Goal: Task Accomplishment & Management: Complete application form

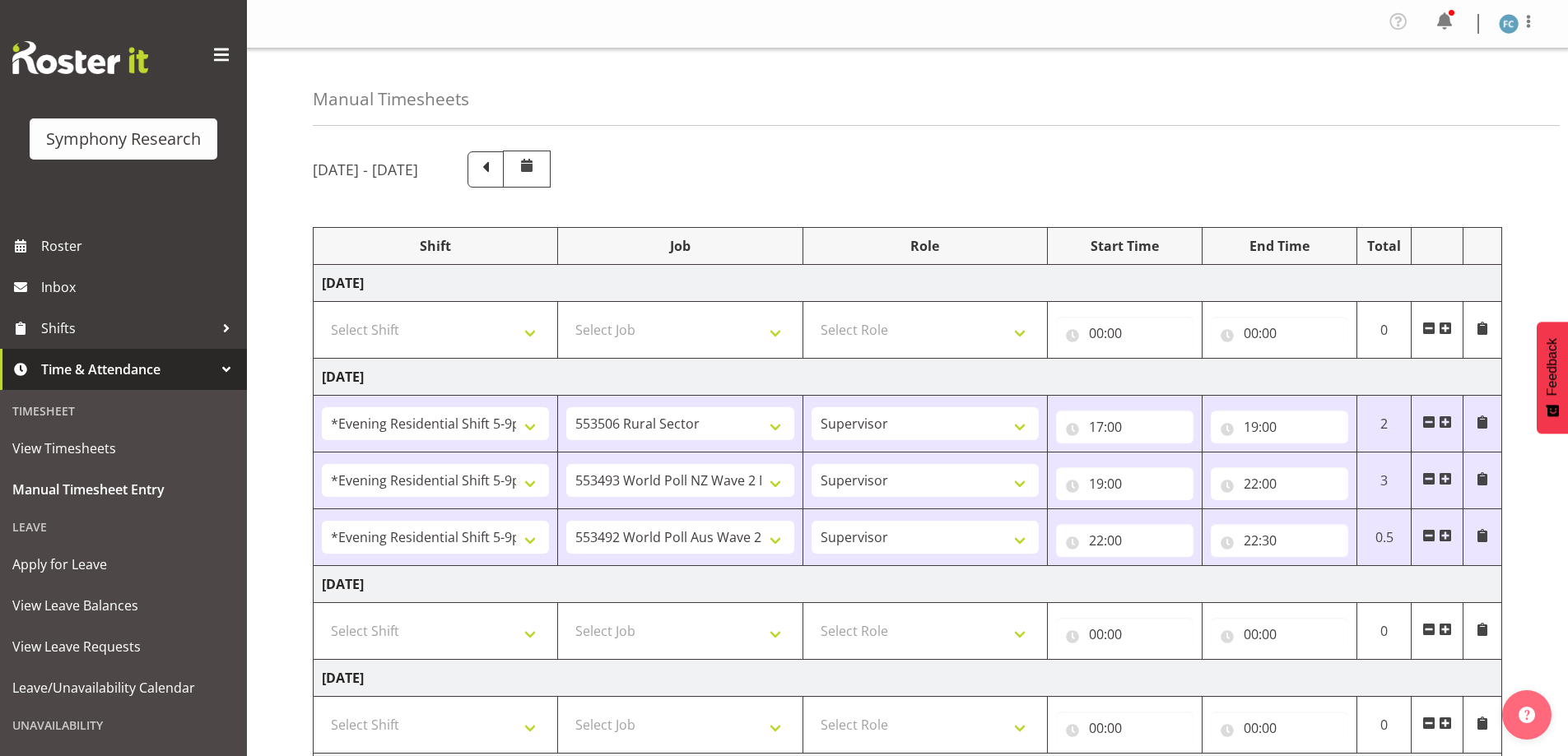
select select "48116"
select select "10587"
select select "48116"
select select "10527"
select select "48116"
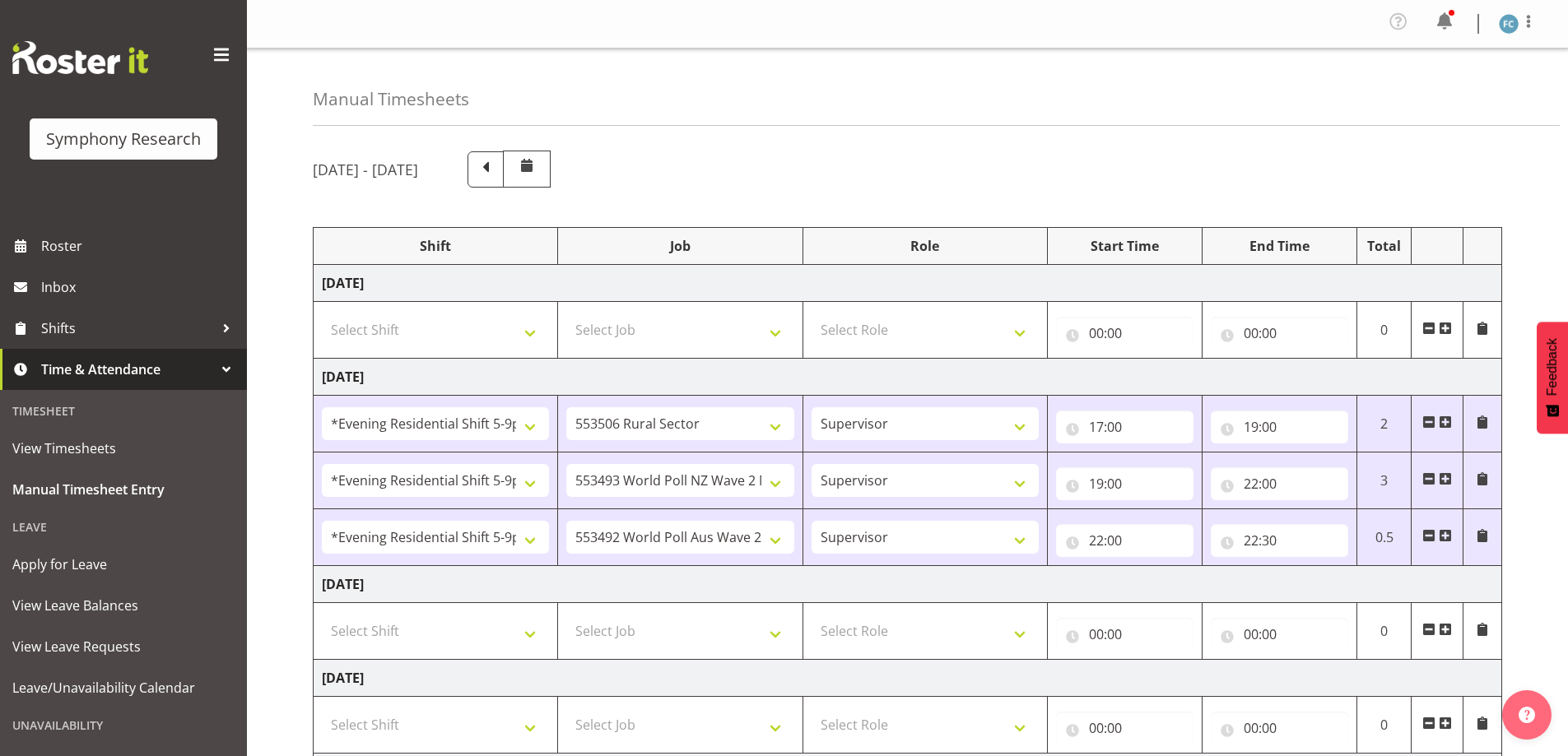
select select "10499"
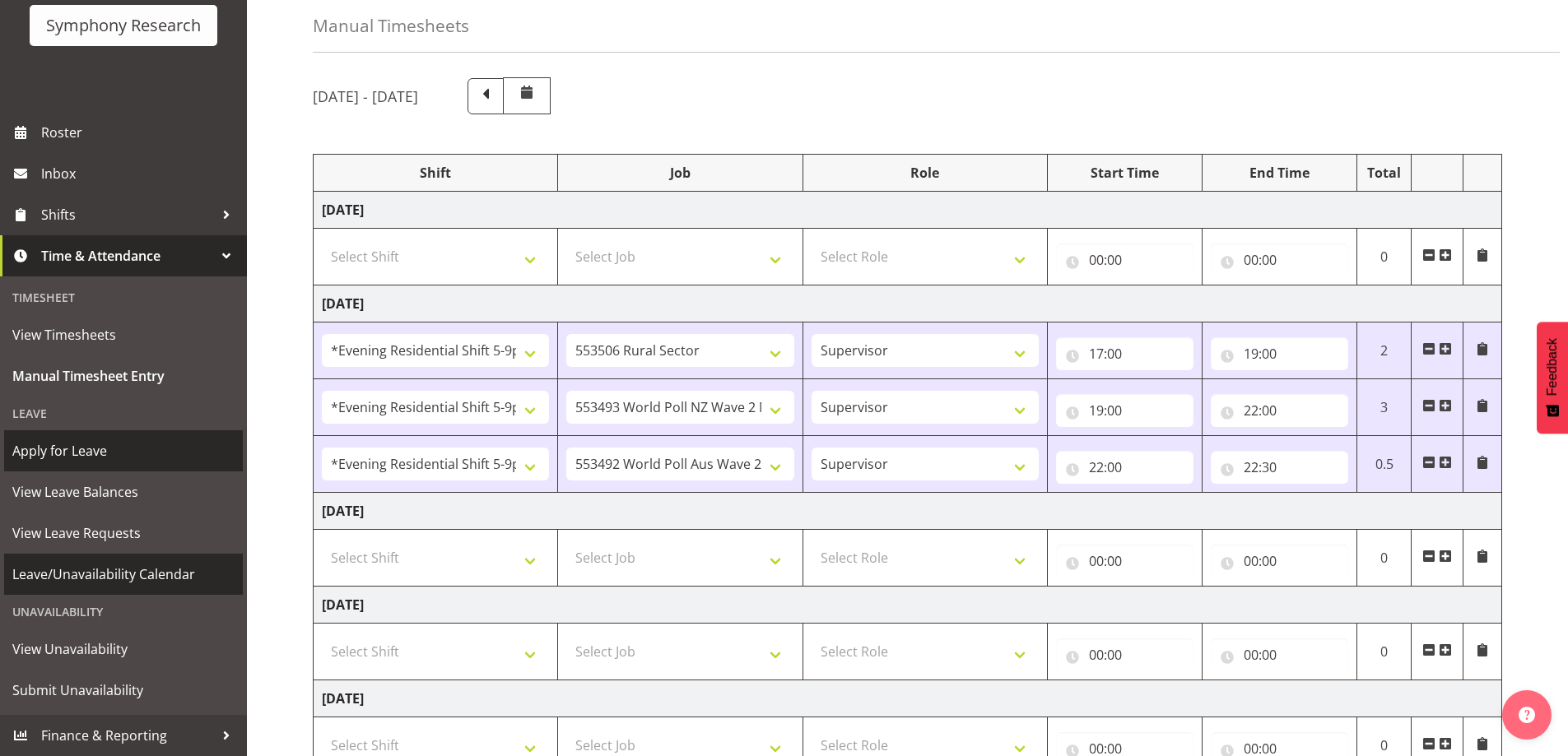
scroll to position [165, 0]
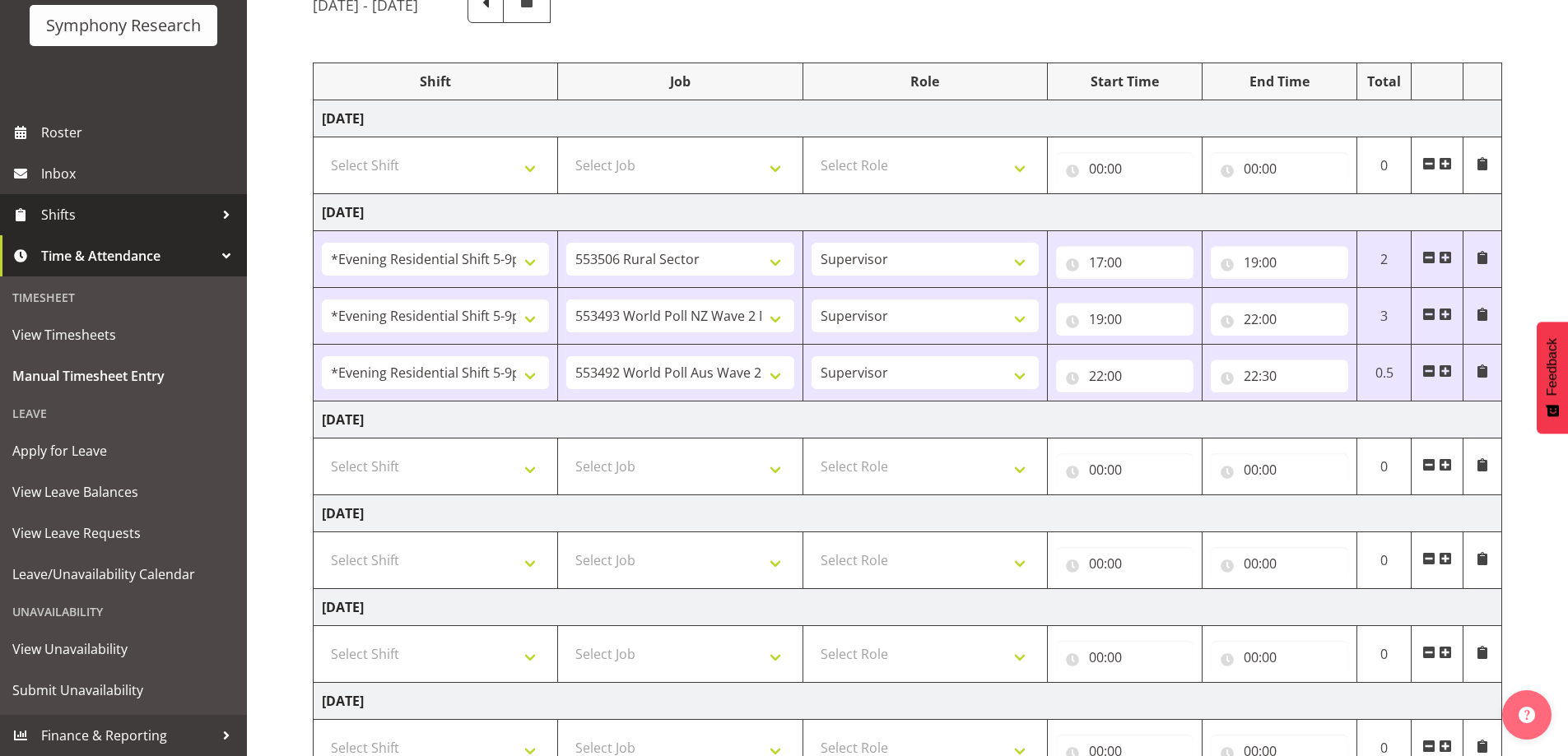
click at [199, 214] on span "Shifts" at bounding box center [127, 215] width 173 height 25
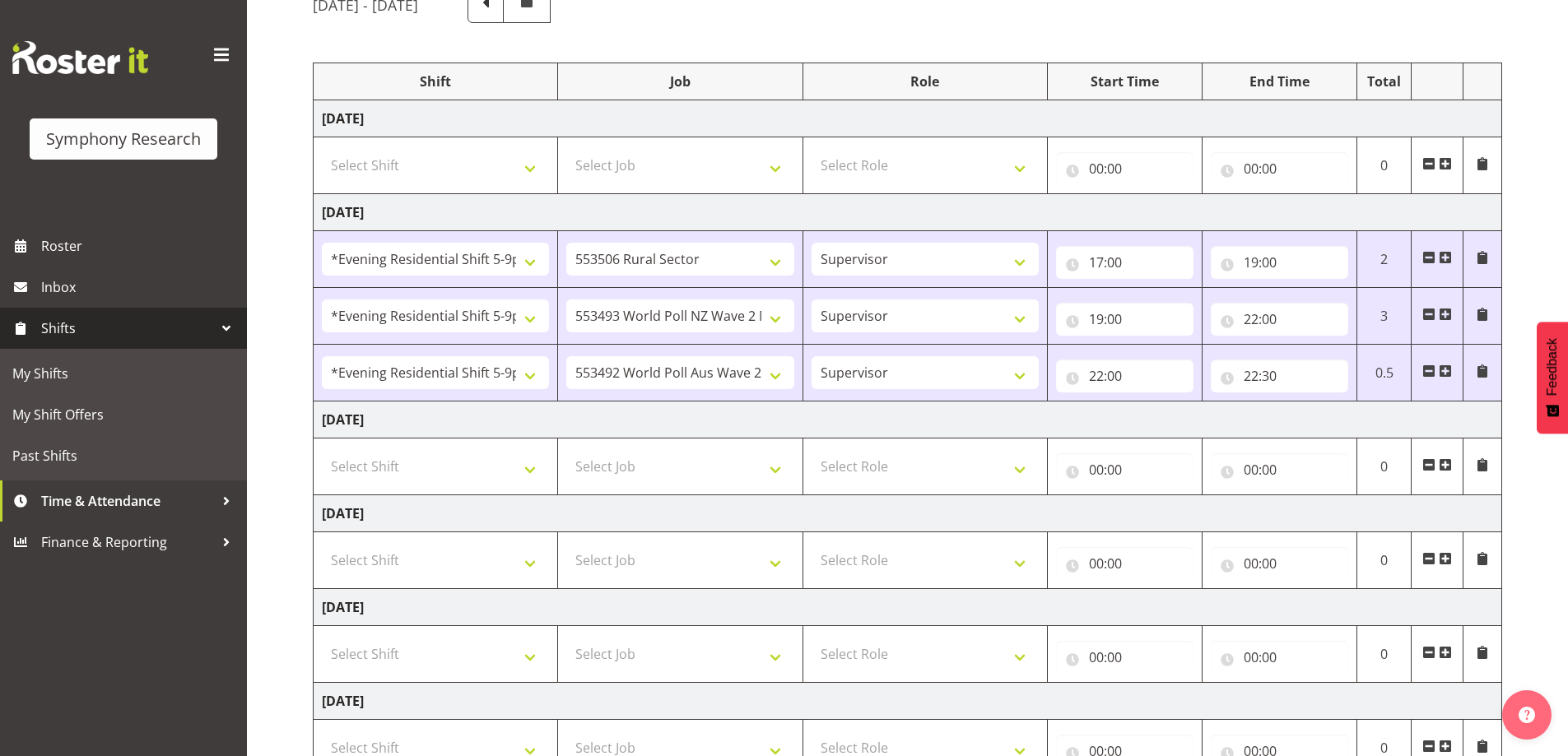
scroll to position [0, 0]
click at [172, 369] on span "My Shifts" at bounding box center [124, 373] width 222 height 25
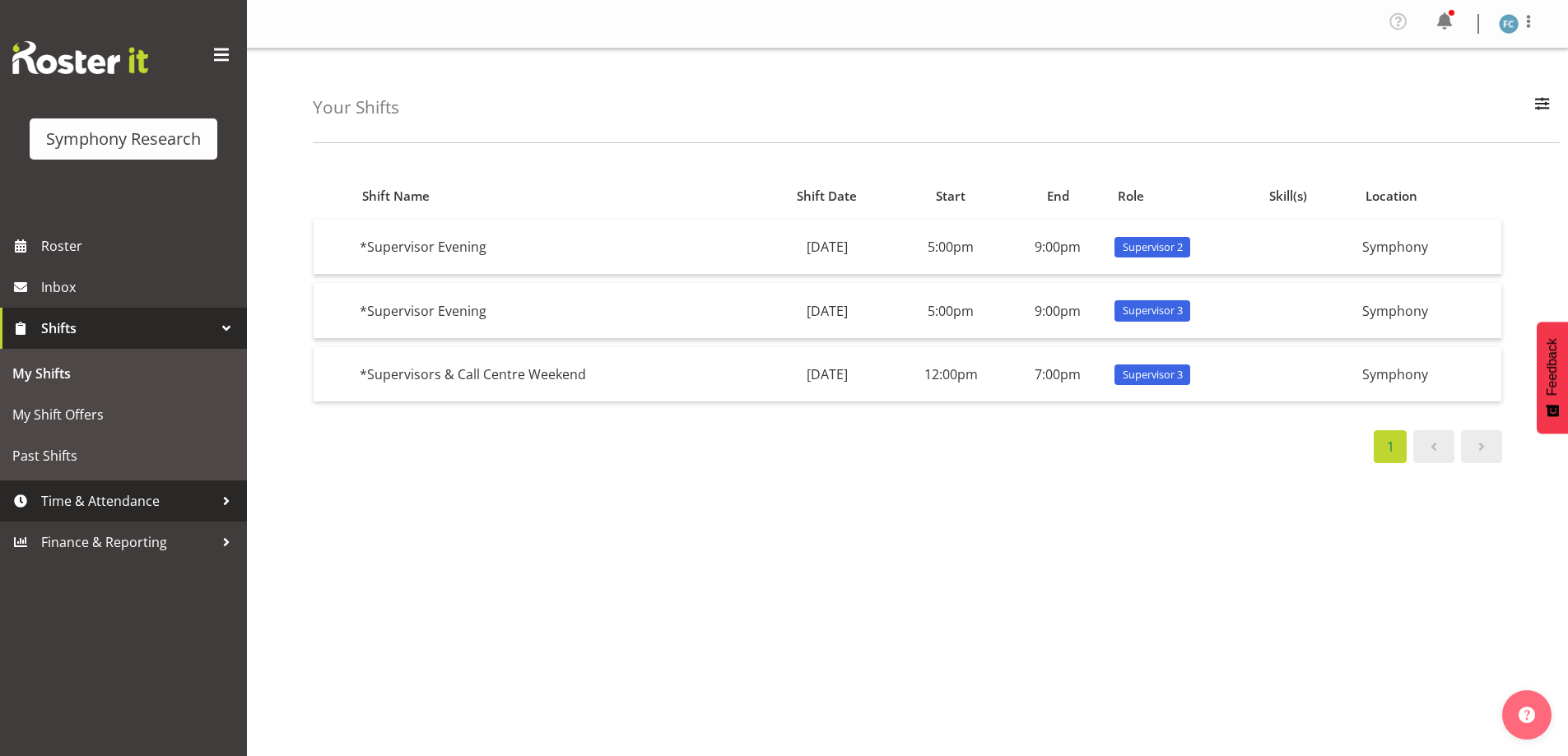
click at [215, 498] on div at bounding box center [227, 501] width 25 height 25
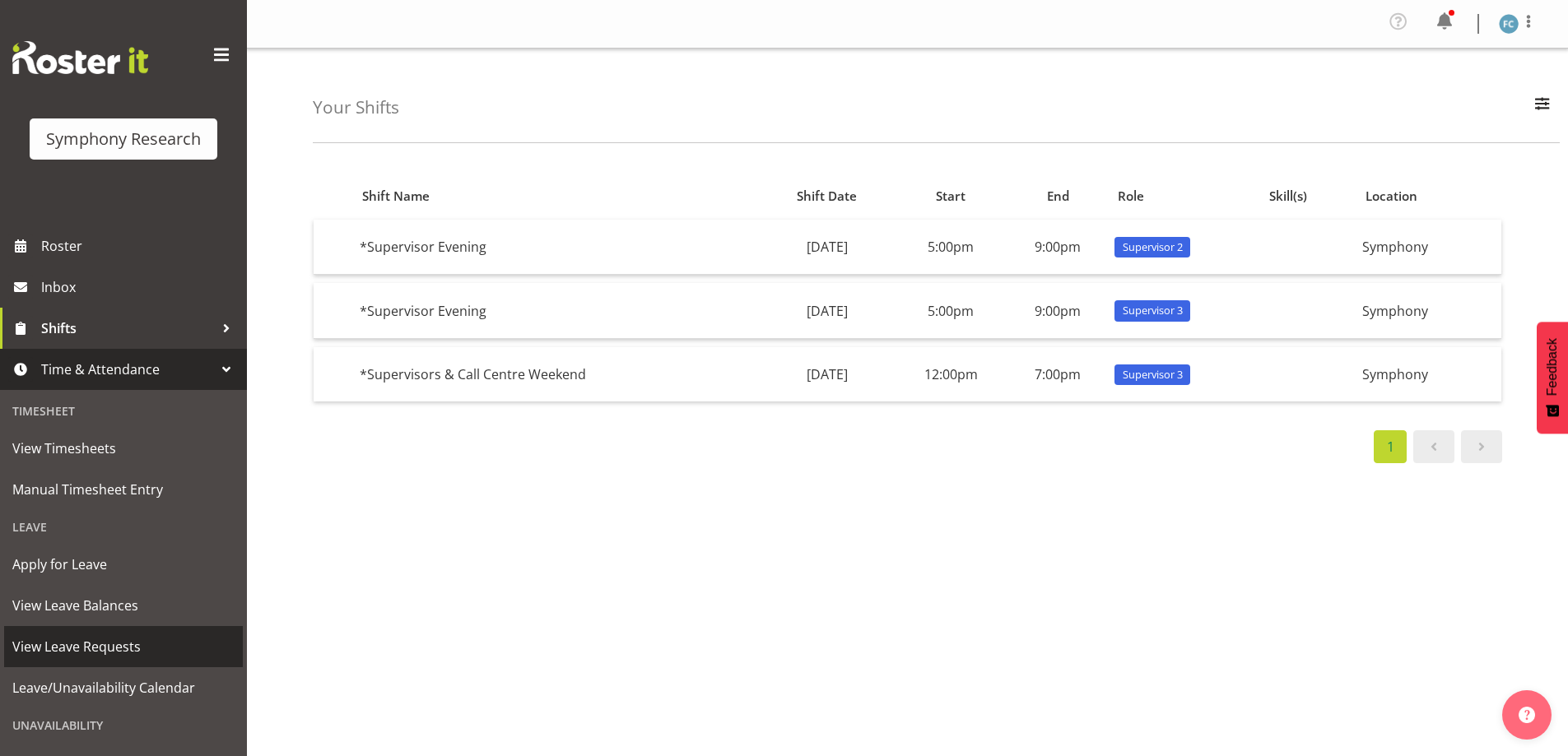
scroll to position [114, 0]
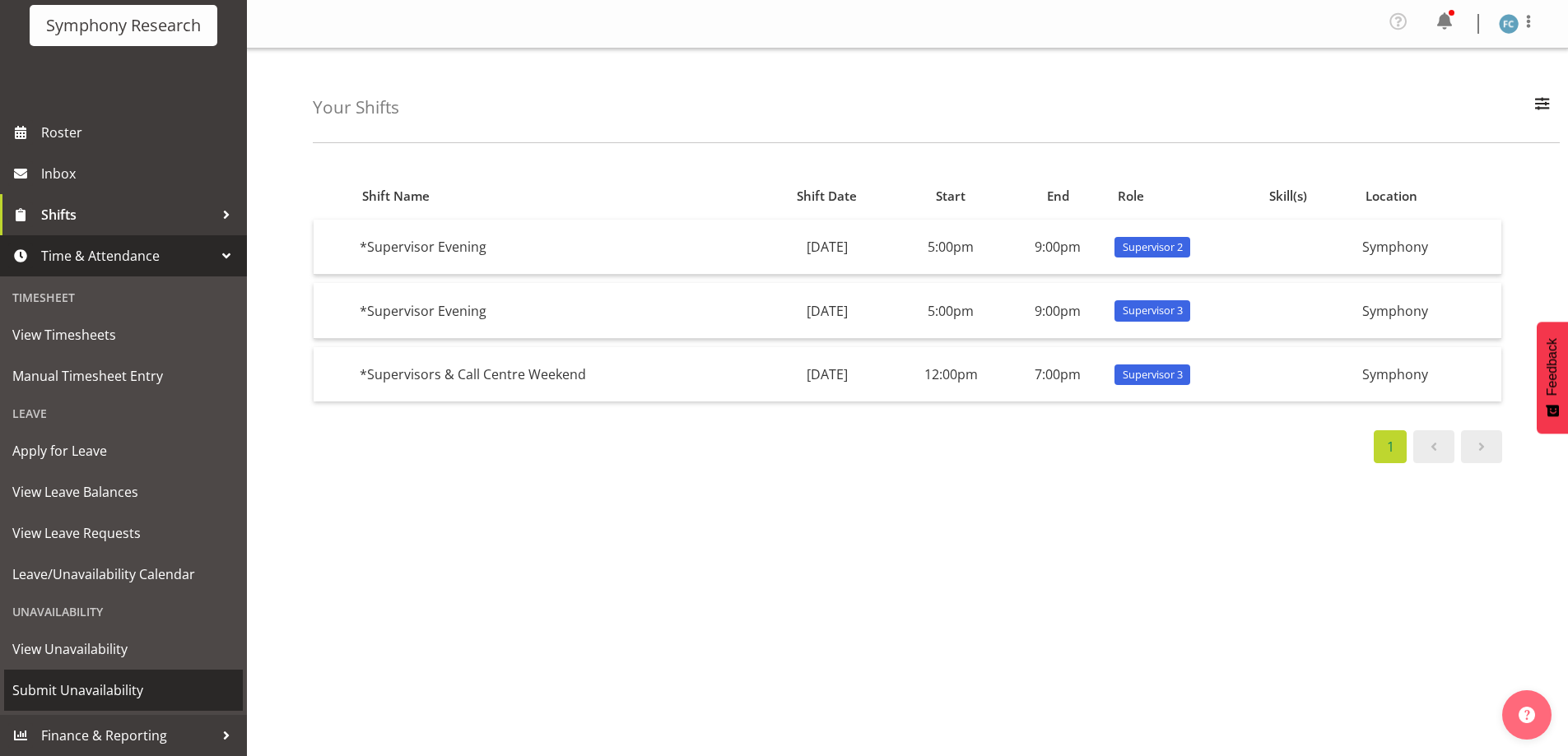
click at [136, 686] on span "Submit Unavailability" at bounding box center [124, 690] width 222 height 25
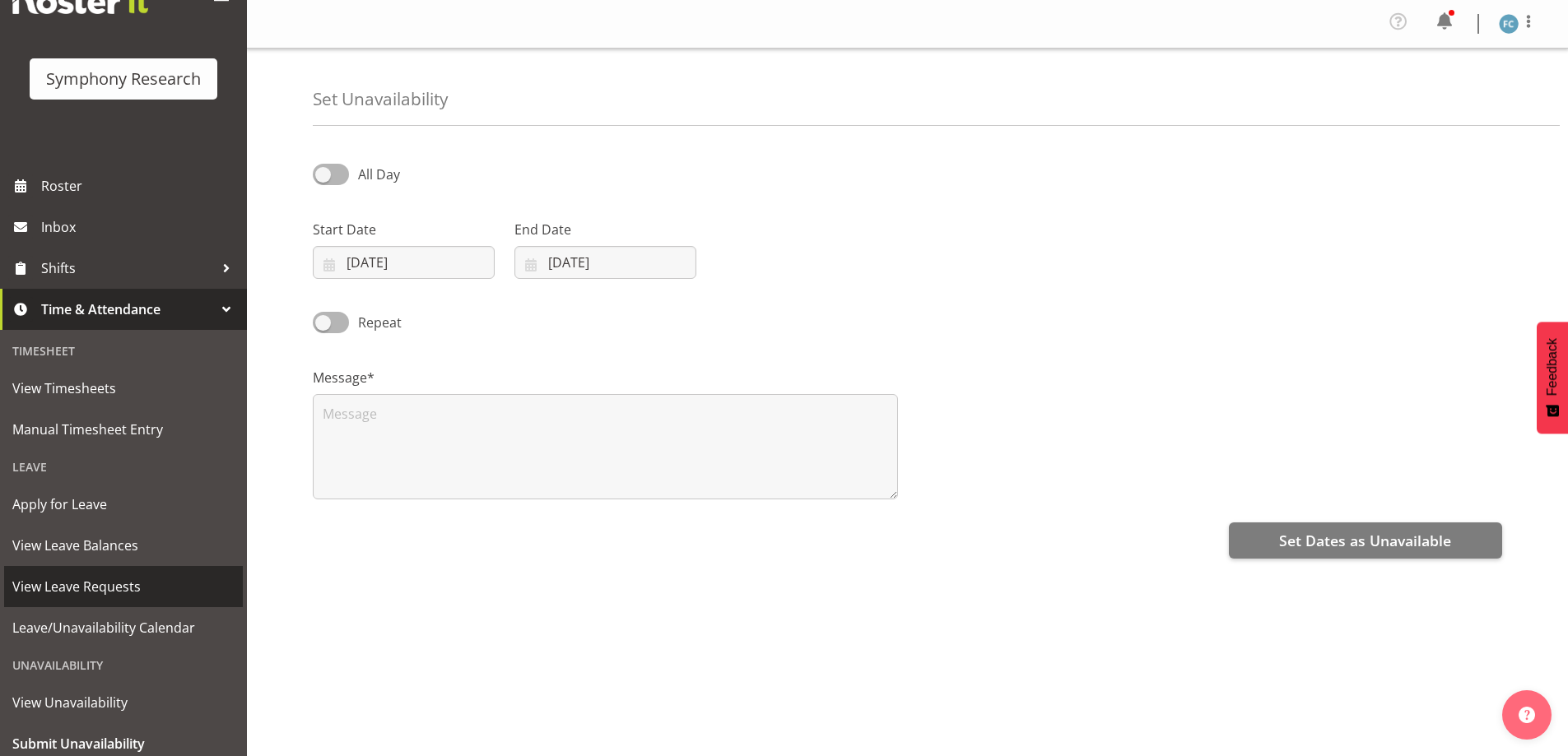
scroll to position [114, 0]
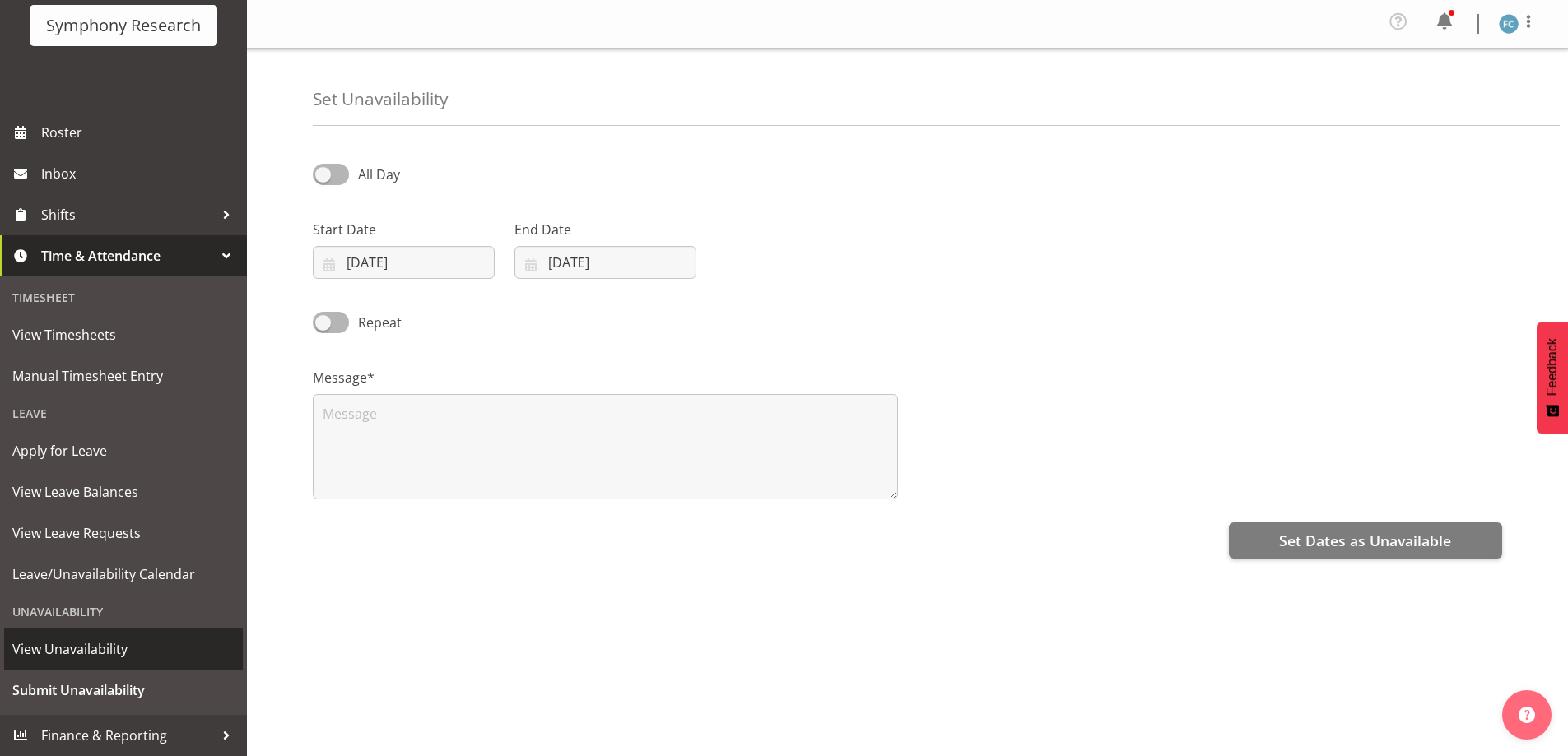
click at [124, 650] on span "View Unavailability" at bounding box center [124, 649] width 222 height 25
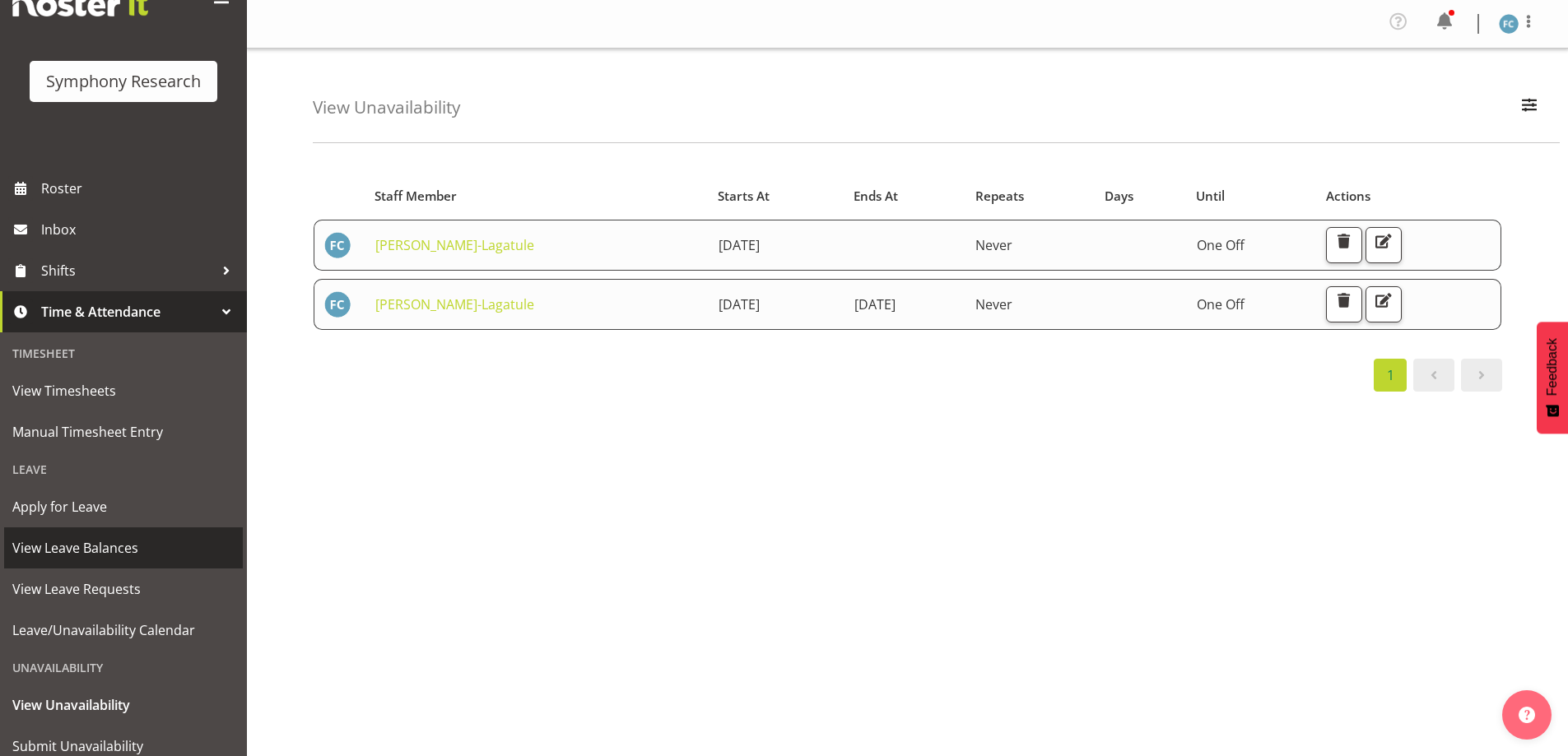
scroll to position [114, 0]
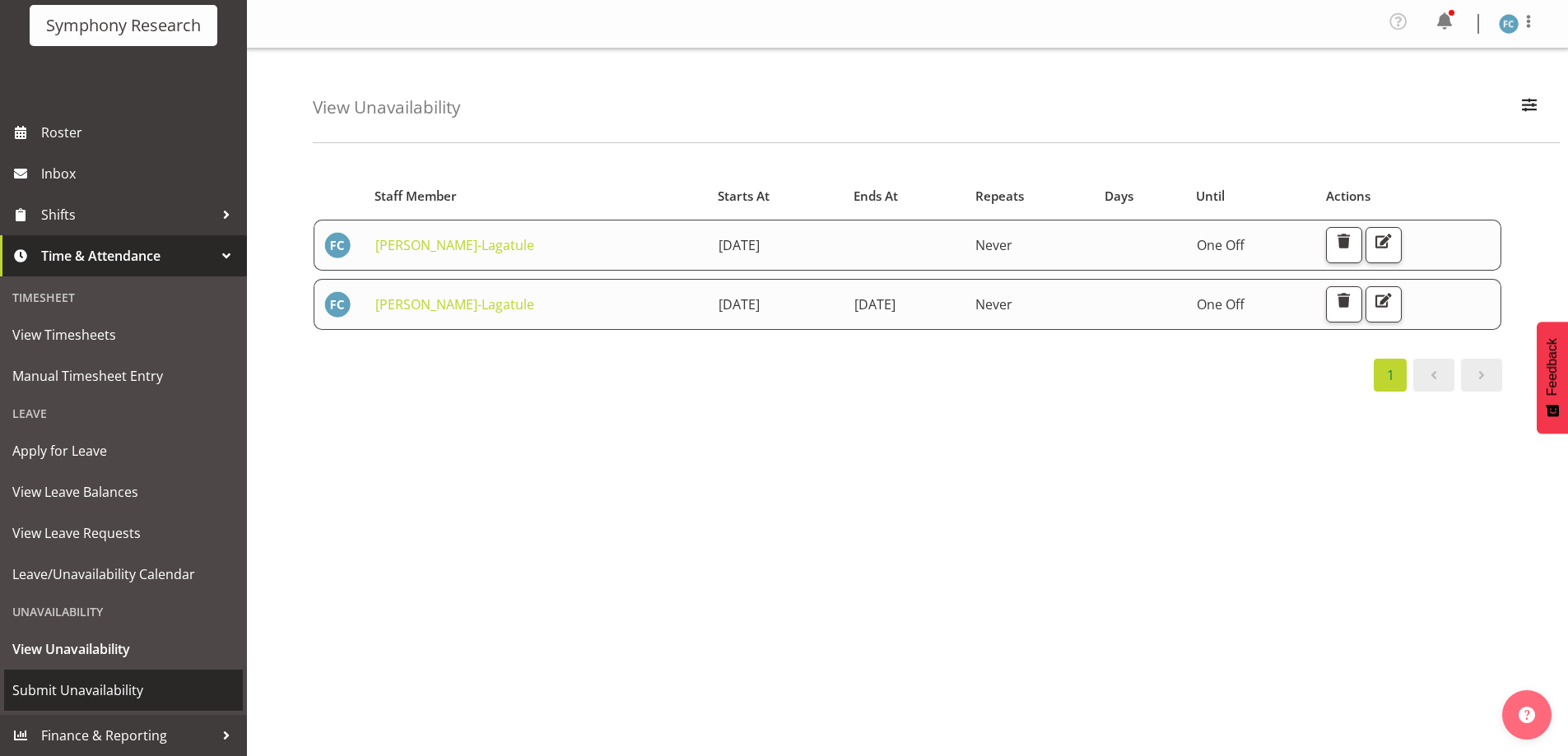
click at [122, 686] on span "Submit Unavailability" at bounding box center [124, 690] width 222 height 25
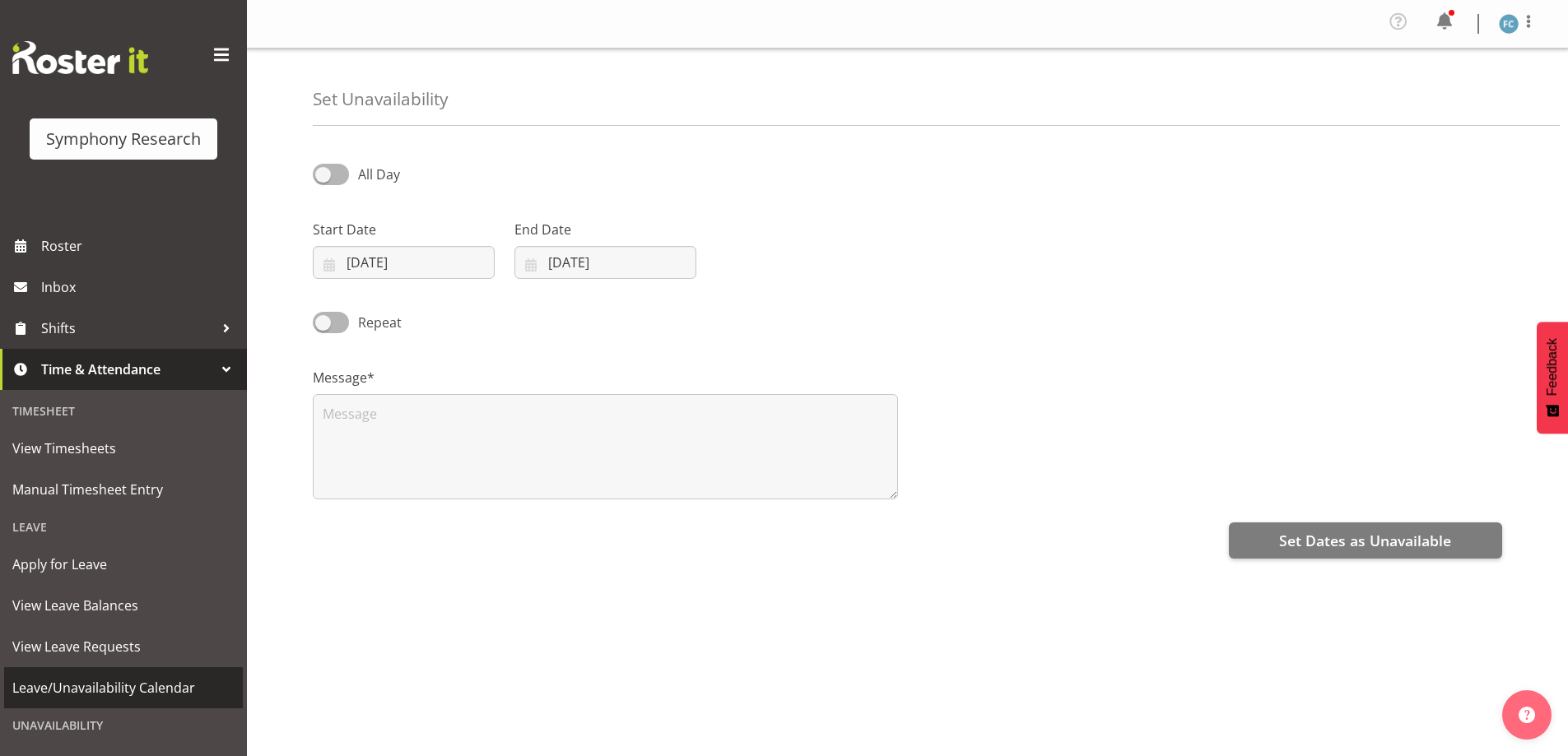
select select "8"
select select "2025"
click at [338, 263] on input "10/09/2025" at bounding box center [403, 262] width 182 height 33
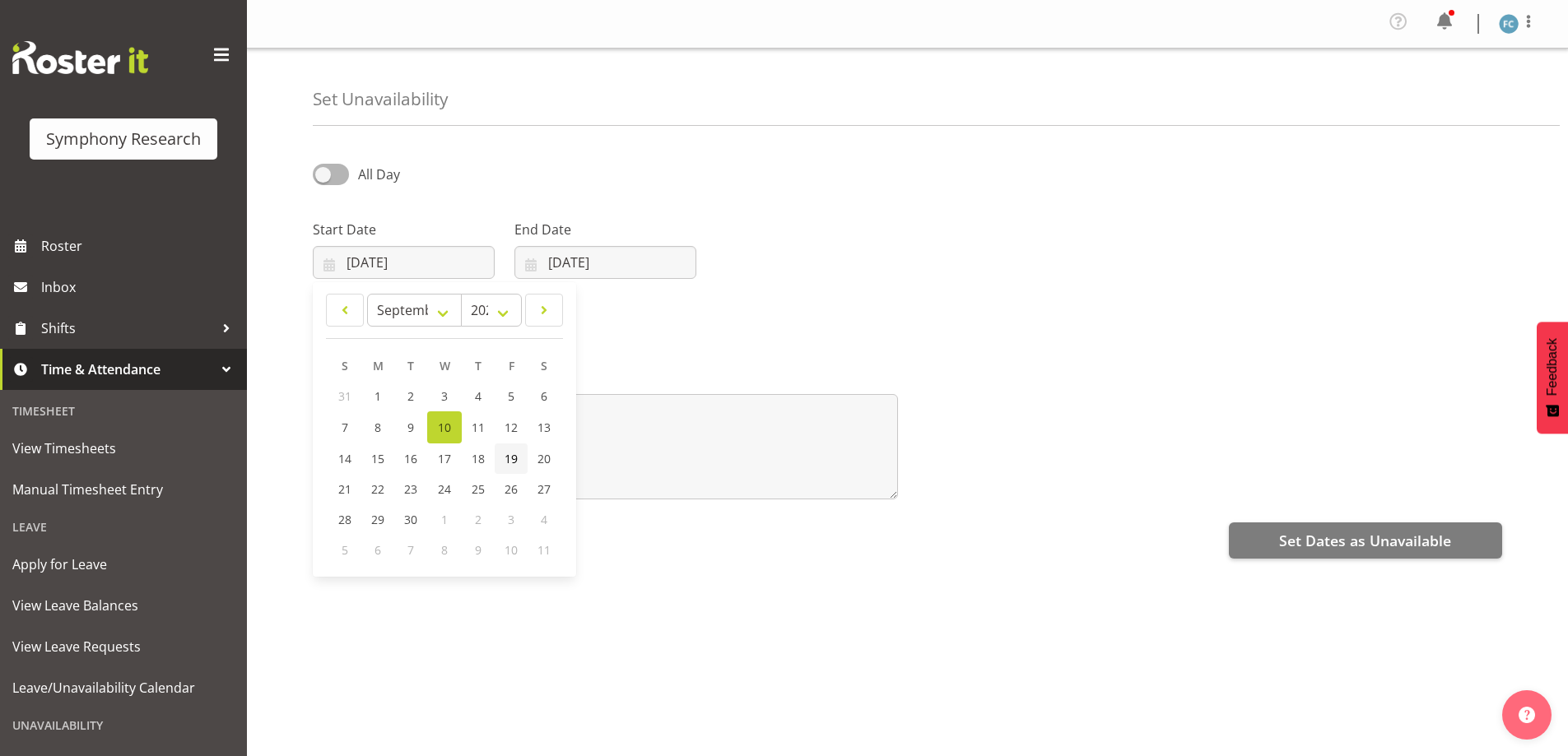
click at [507, 459] on span "19" at bounding box center [511, 458] width 14 height 15
type input "19/09/2025"
click at [529, 271] on input "[DATE]" at bounding box center [605, 262] width 182 height 33
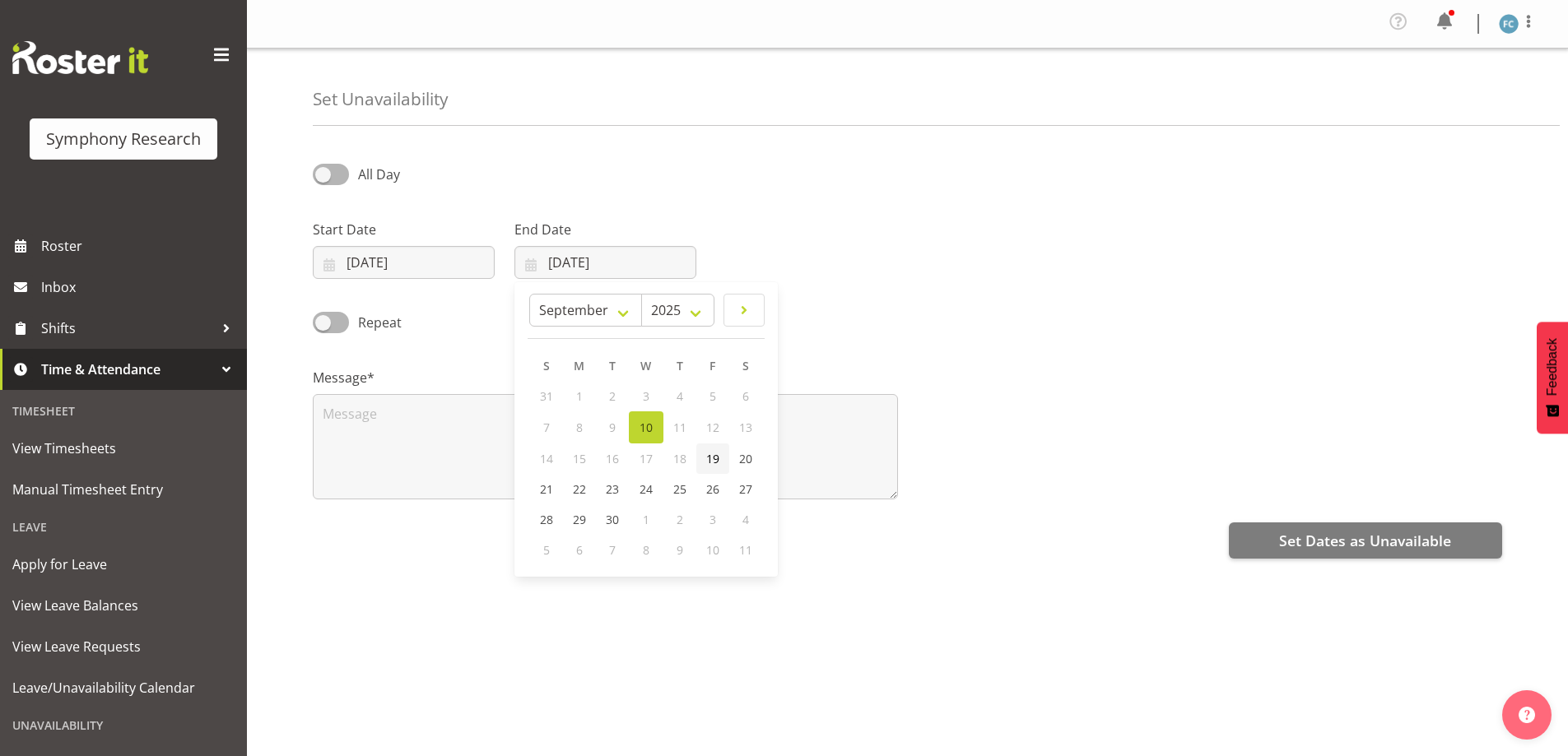
click at [711, 458] on span "19" at bounding box center [713, 458] width 14 height 15
type input "19/09/2025"
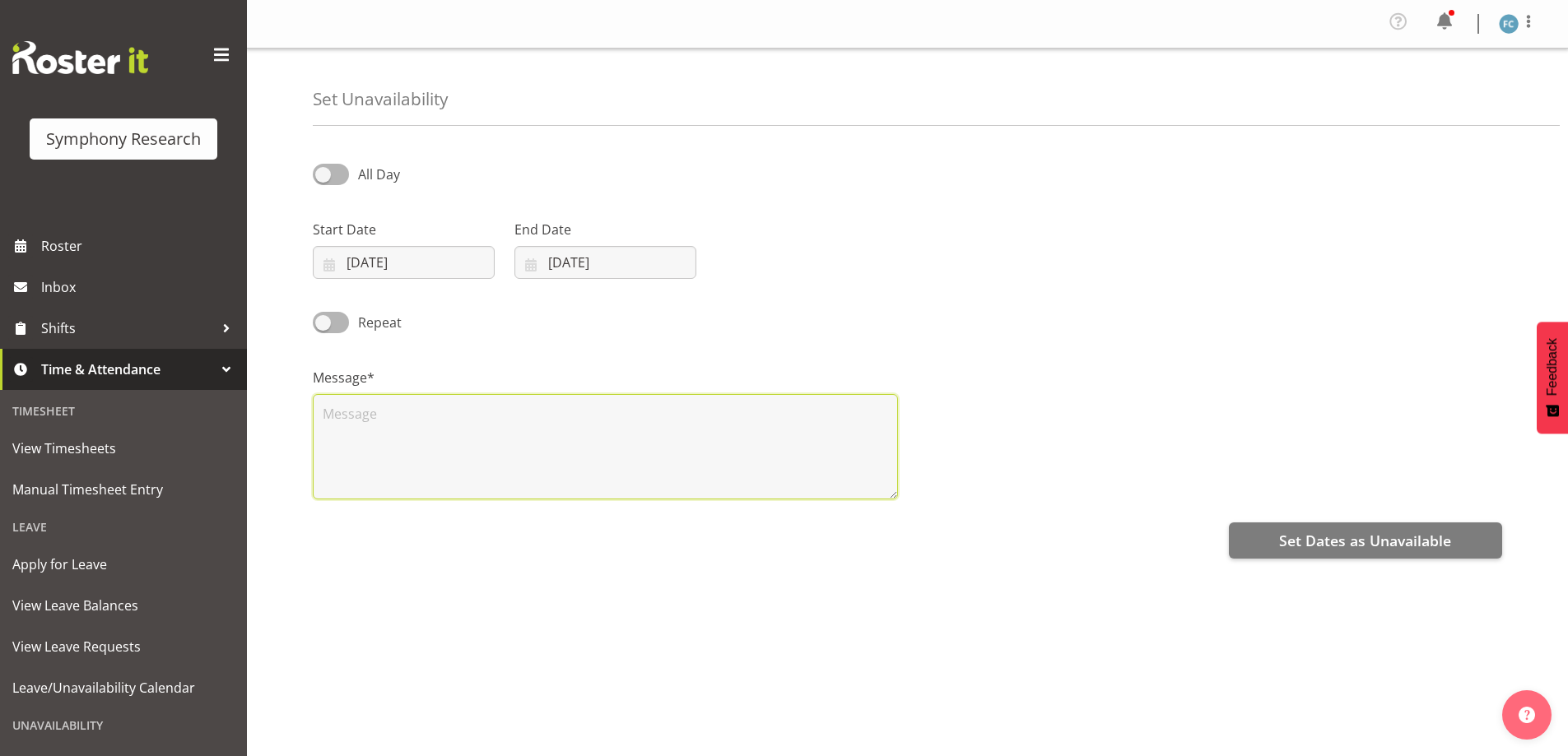
click at [415, 406] on textarea at bounding box center [605, 446] width 585 height 105
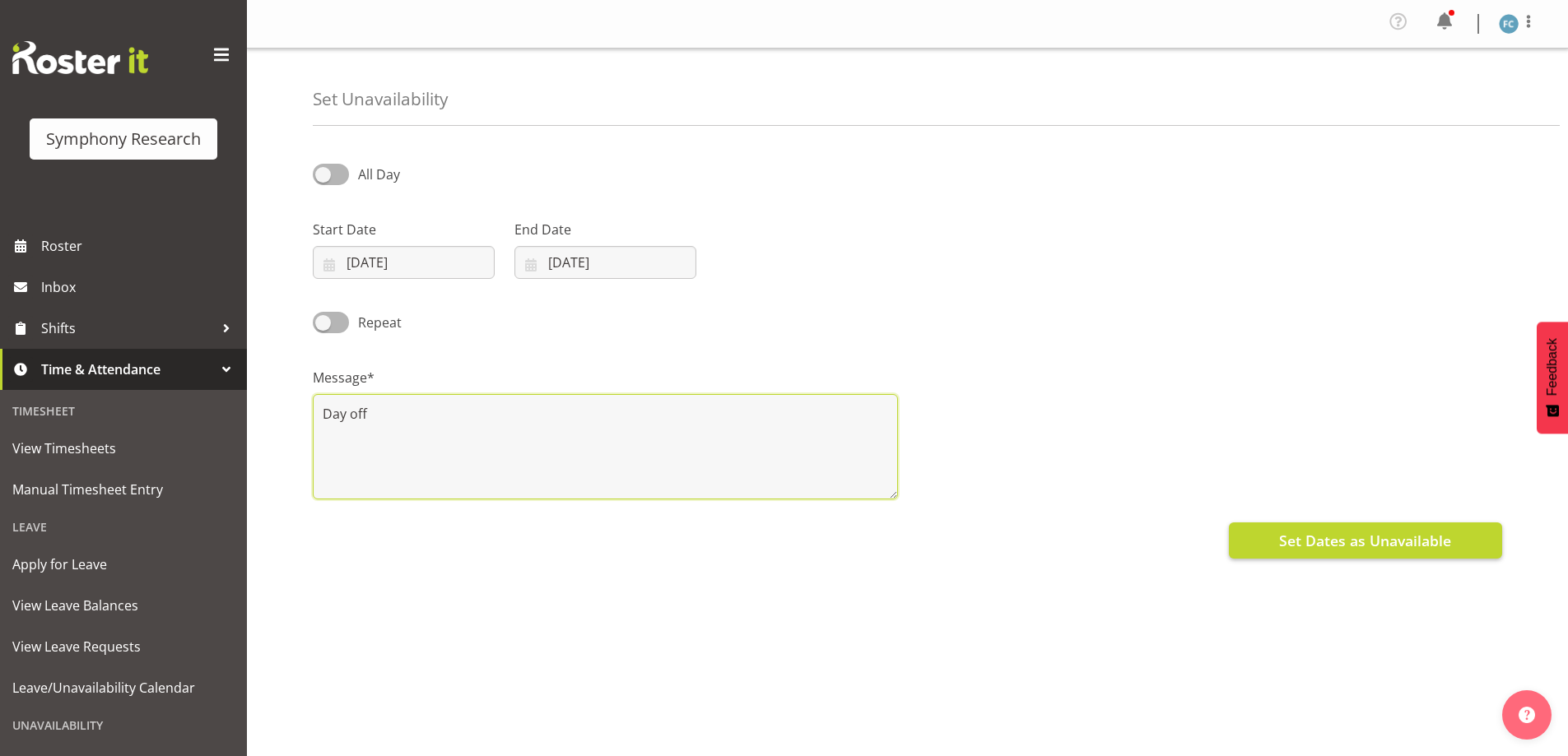
type textarea "Day off"
click at [1434, 544] on span "Set Dates as Unavailable" at bounding box center [1365, 540] width 172 height 21
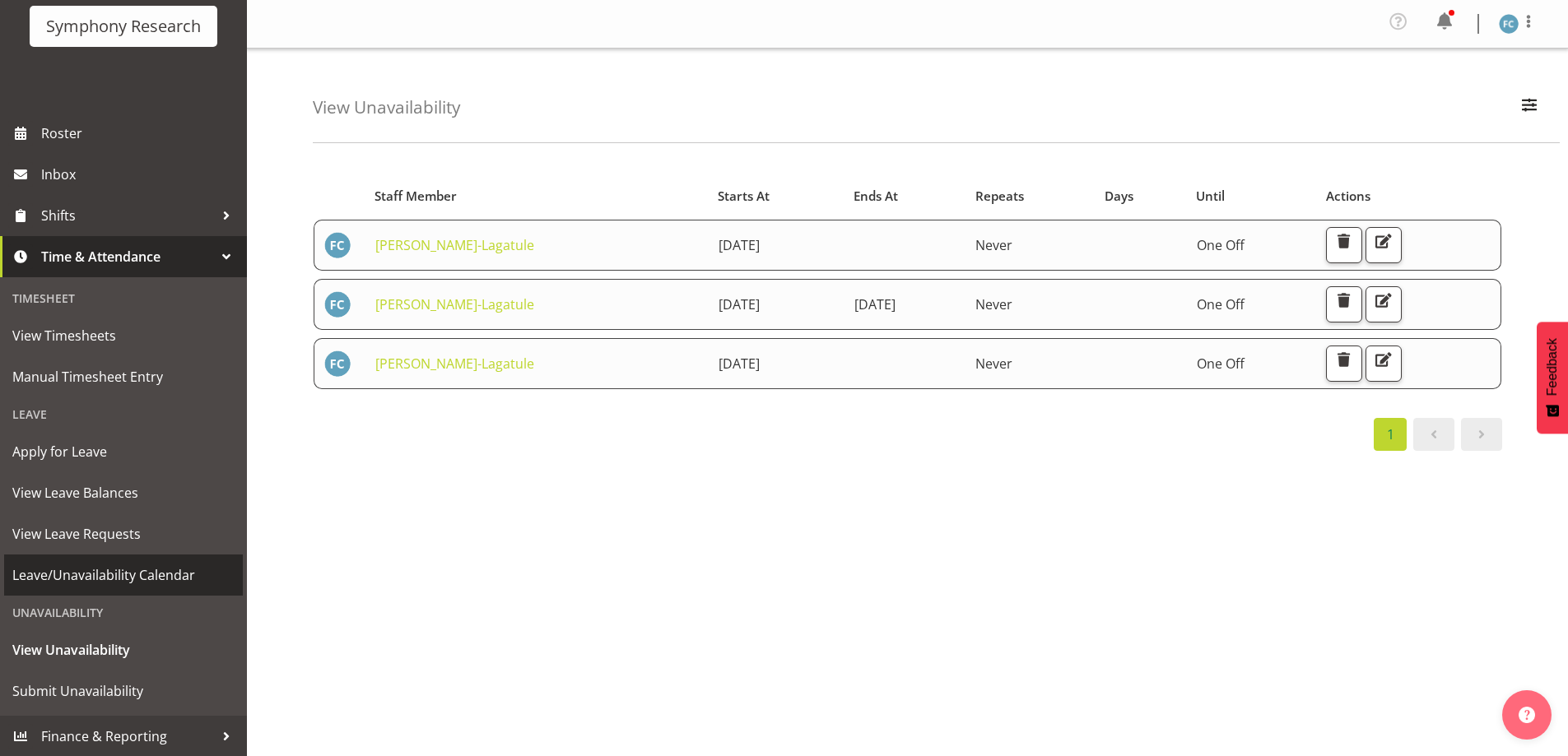
scroll to position [114, 0]
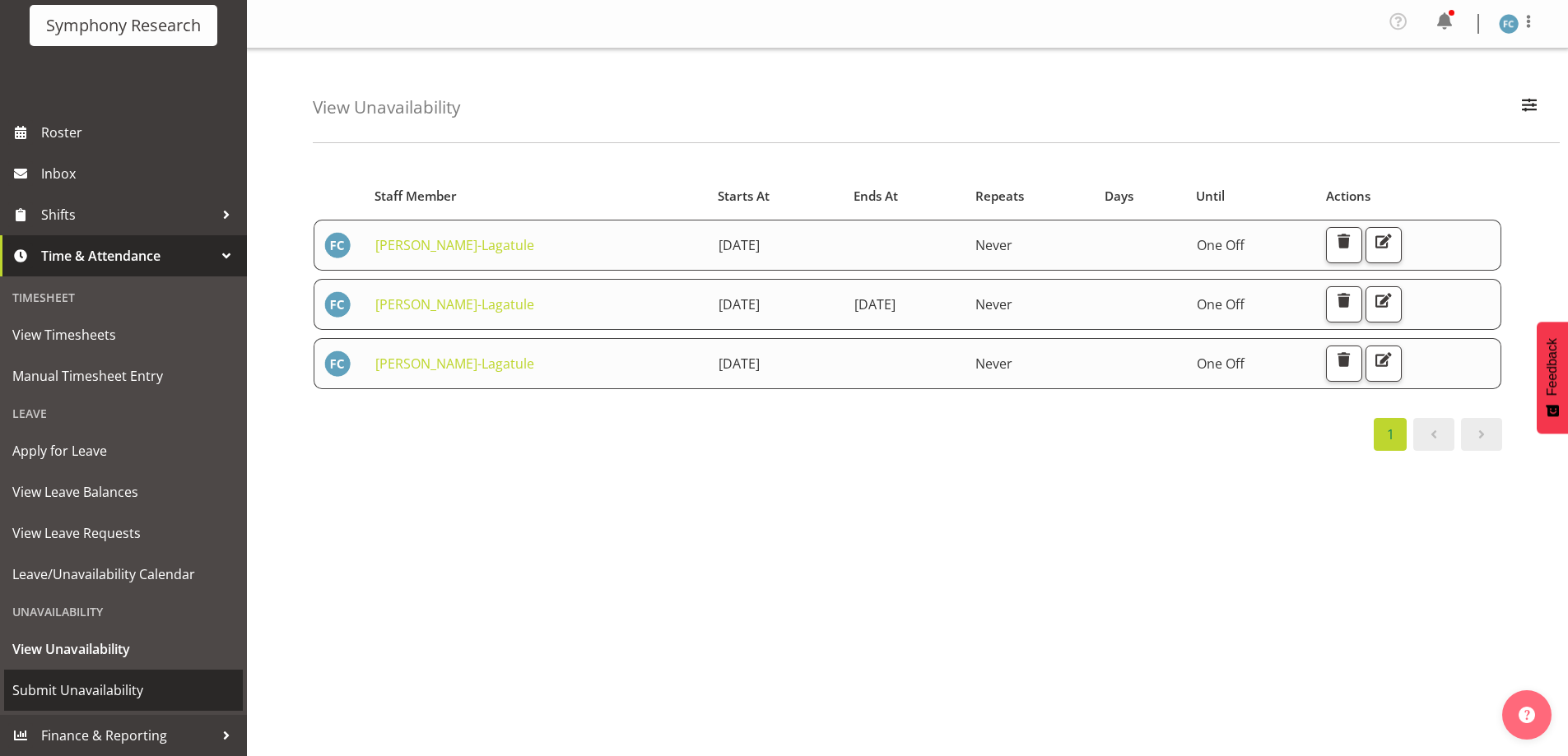
click at [128, 686] on span "Submit Unavailability" at bounding box center [124, 690] width 222 height 25
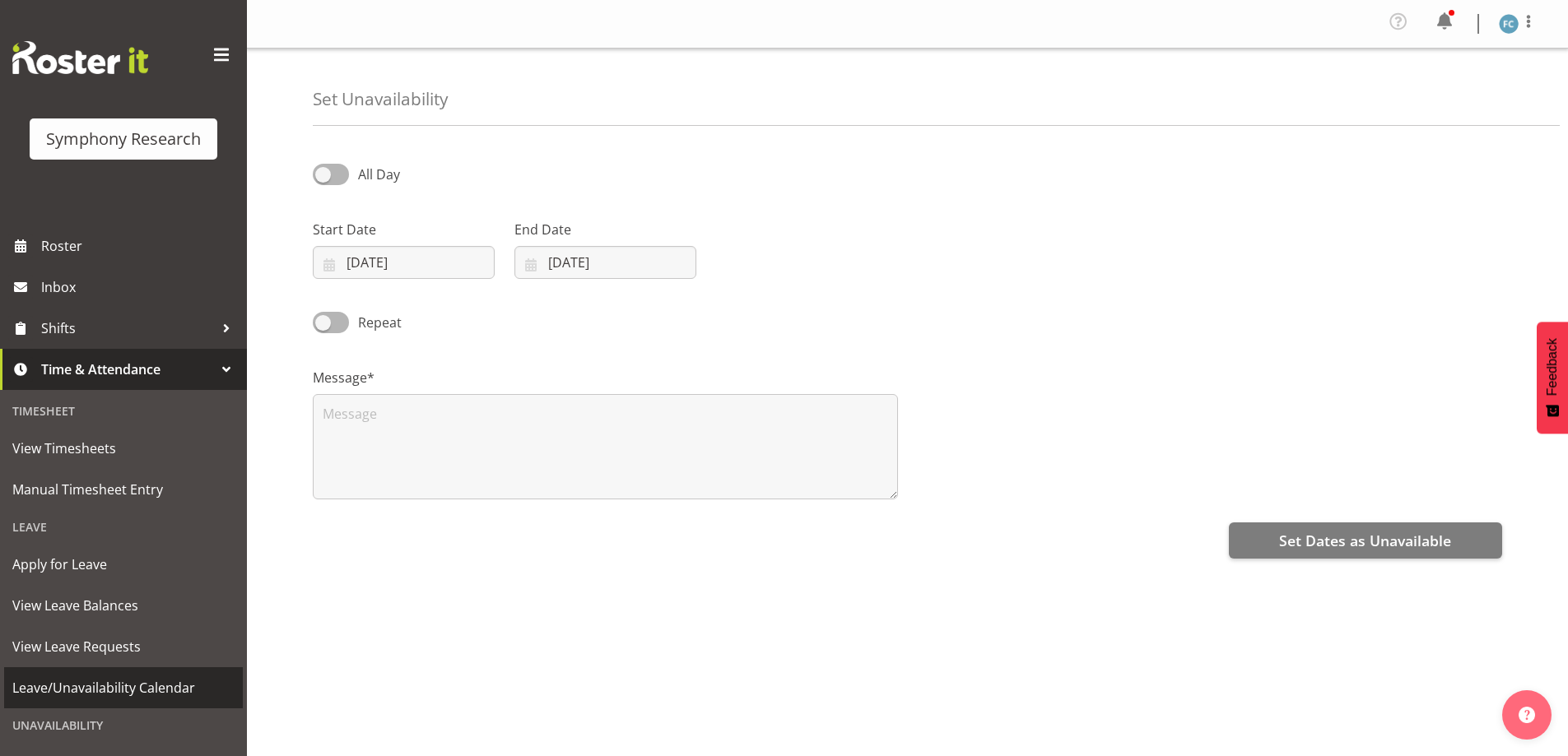
select select "8"
select select "2025"
click at [331, 265] on input "[DATE]" at bounding box center [403, 262] width 182 height 33
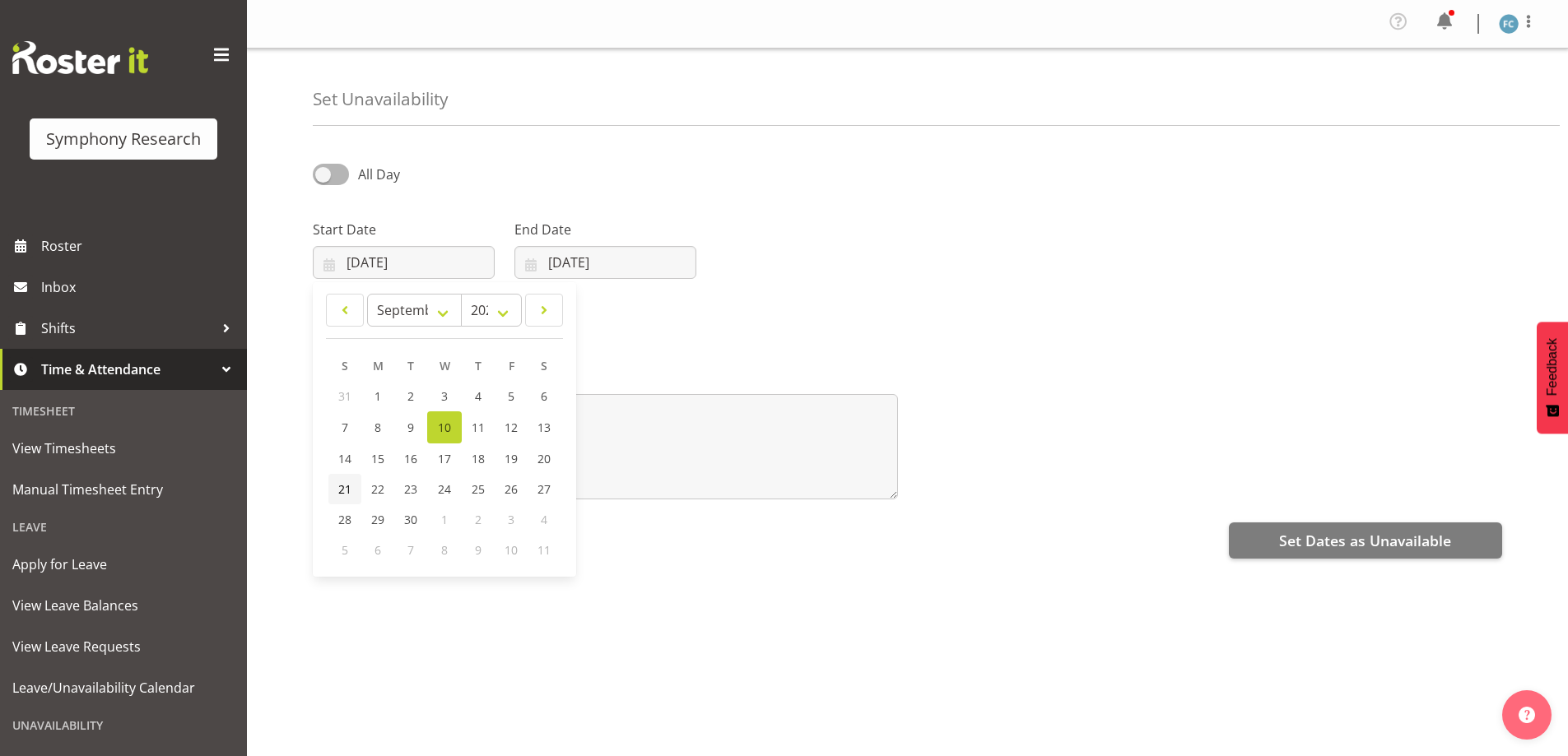
click at [345, 493] on span "21" at bounding box center [345, 489] width 14 height 15
type input "[DATE]"
click at [529, 261] on input "[DATE]" at bounding box center [605, 262] width 182 height 33
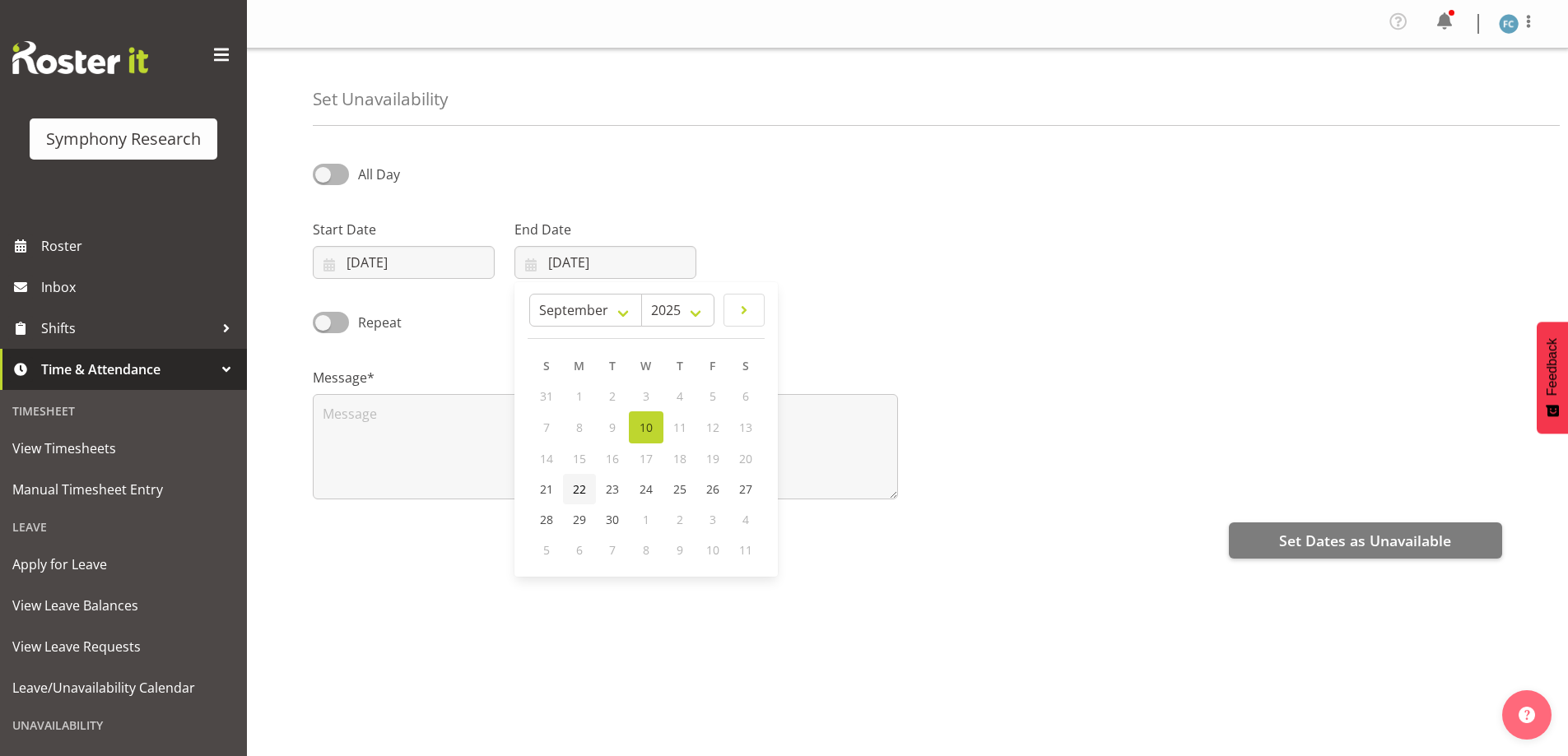
click at [580, 490] on span "22" at bounding box center [580, 489] width 14 height 15
type input "[DATE]"
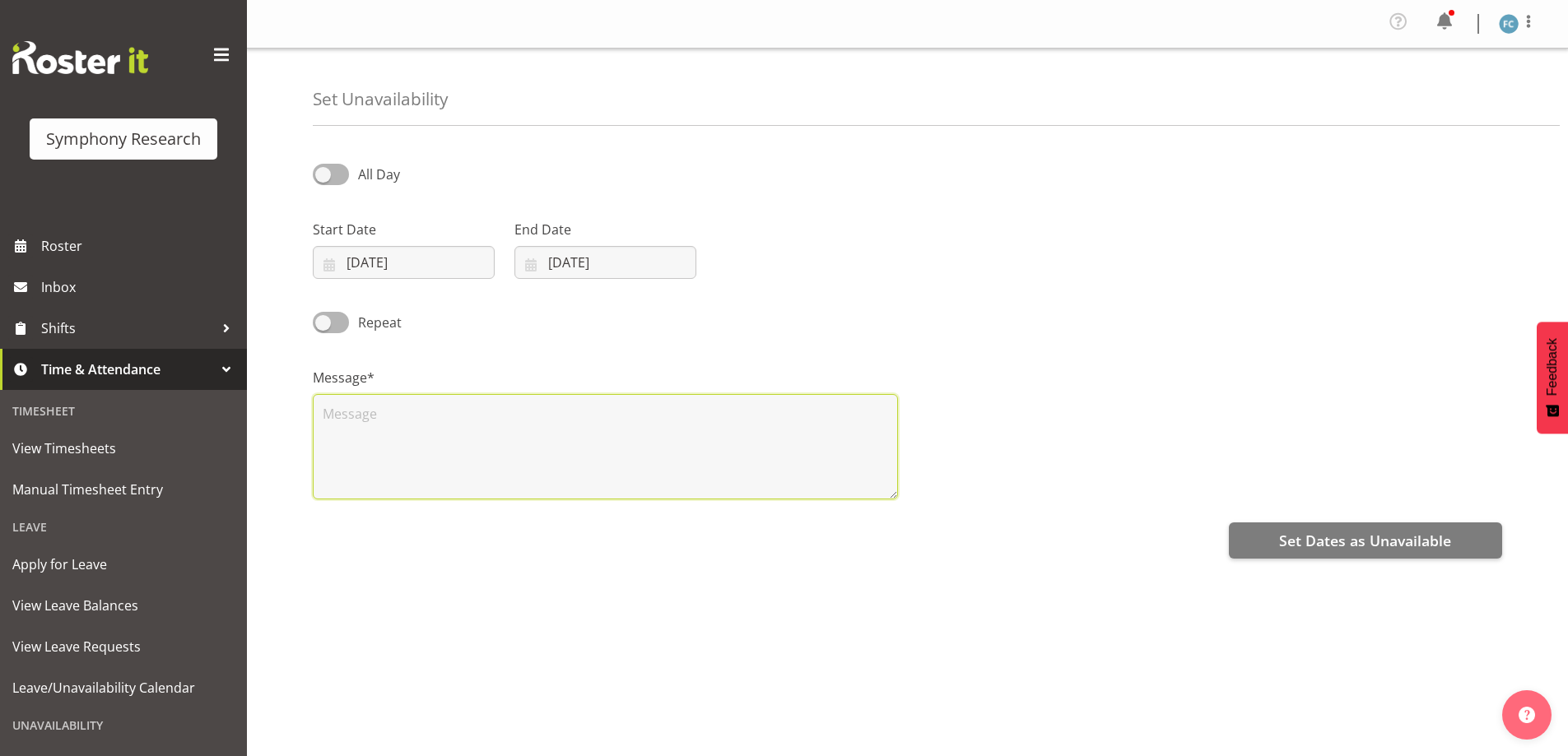
click at [361, 418] on textarea at bounding box center [605, 446] width 585 height 105
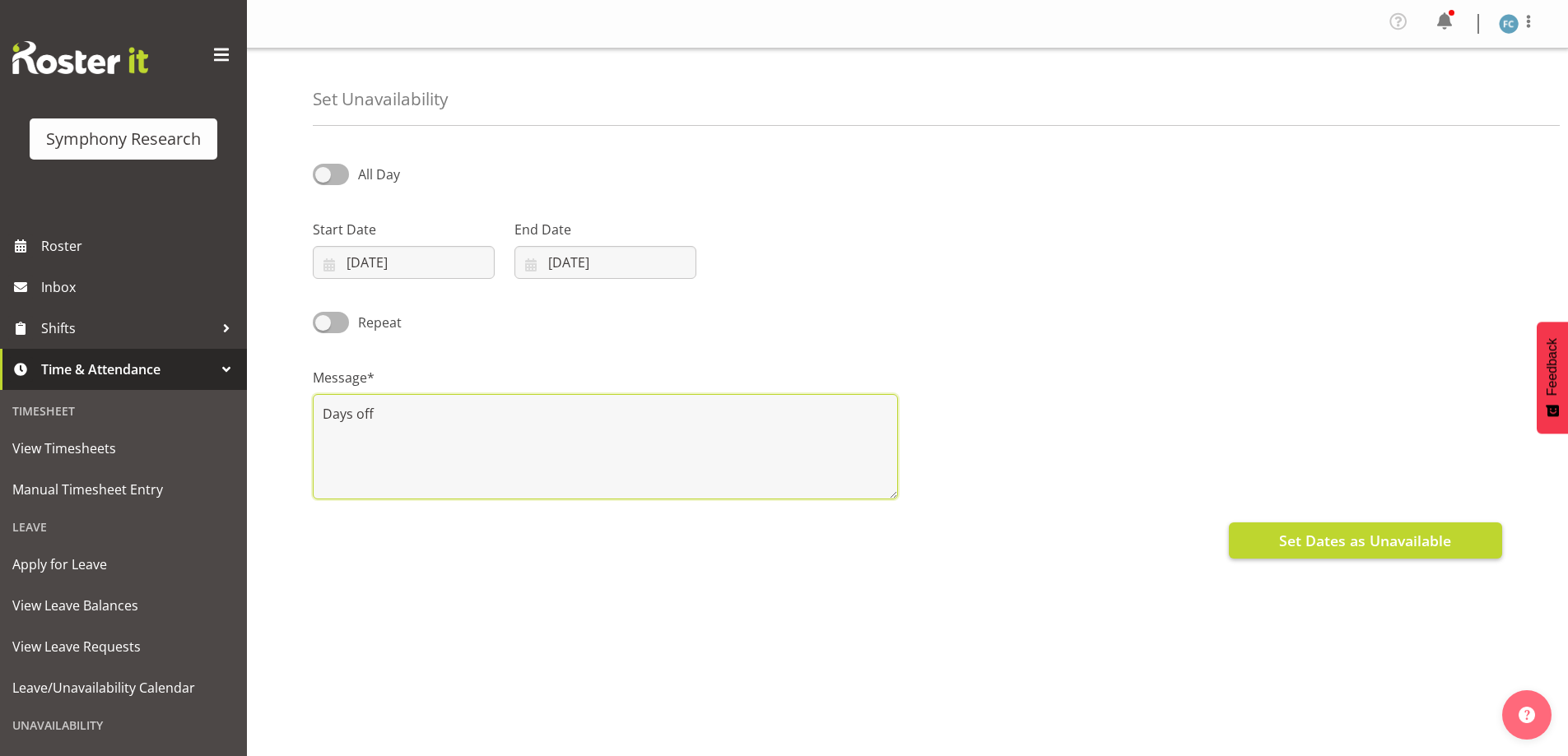
type textarea "Days off"
click at [1409, 540] on span "Set Dates as Unavailable" at bounding box center [1365, 540] width 172 height 21
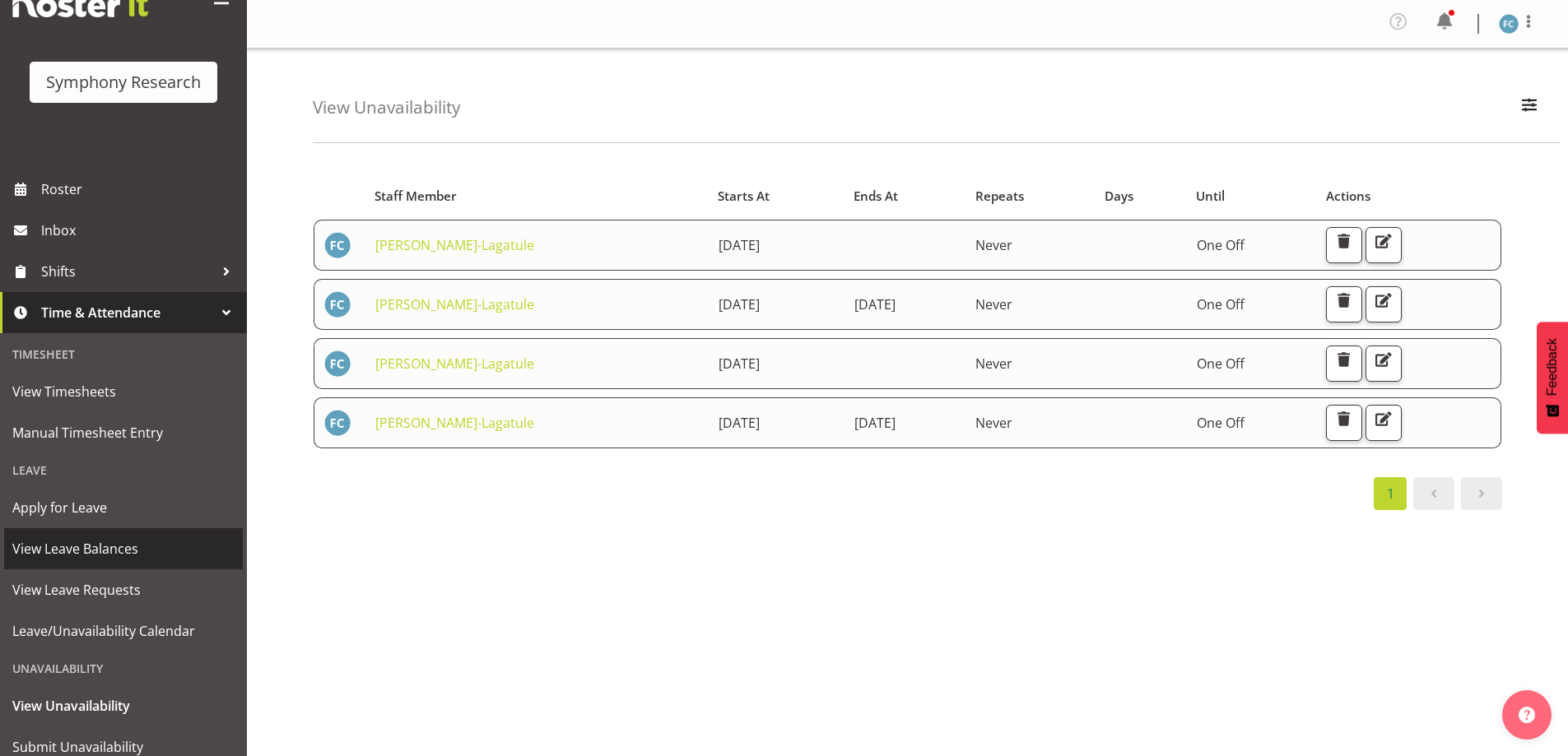
scroll to position [114, 0]
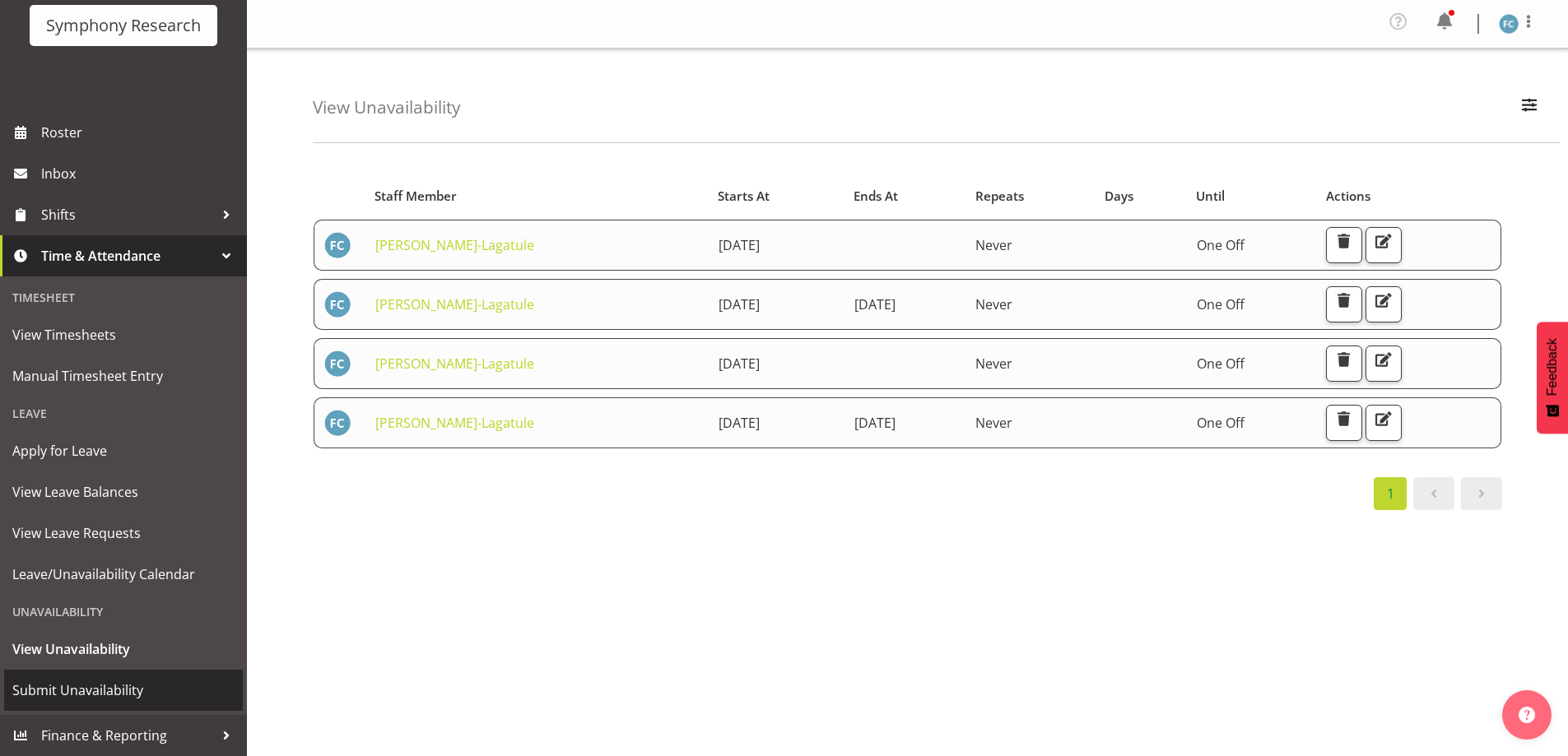
click at [154, 688] on span "Submit Unavailability" at bounding box center [124, 690] width 222 height 25
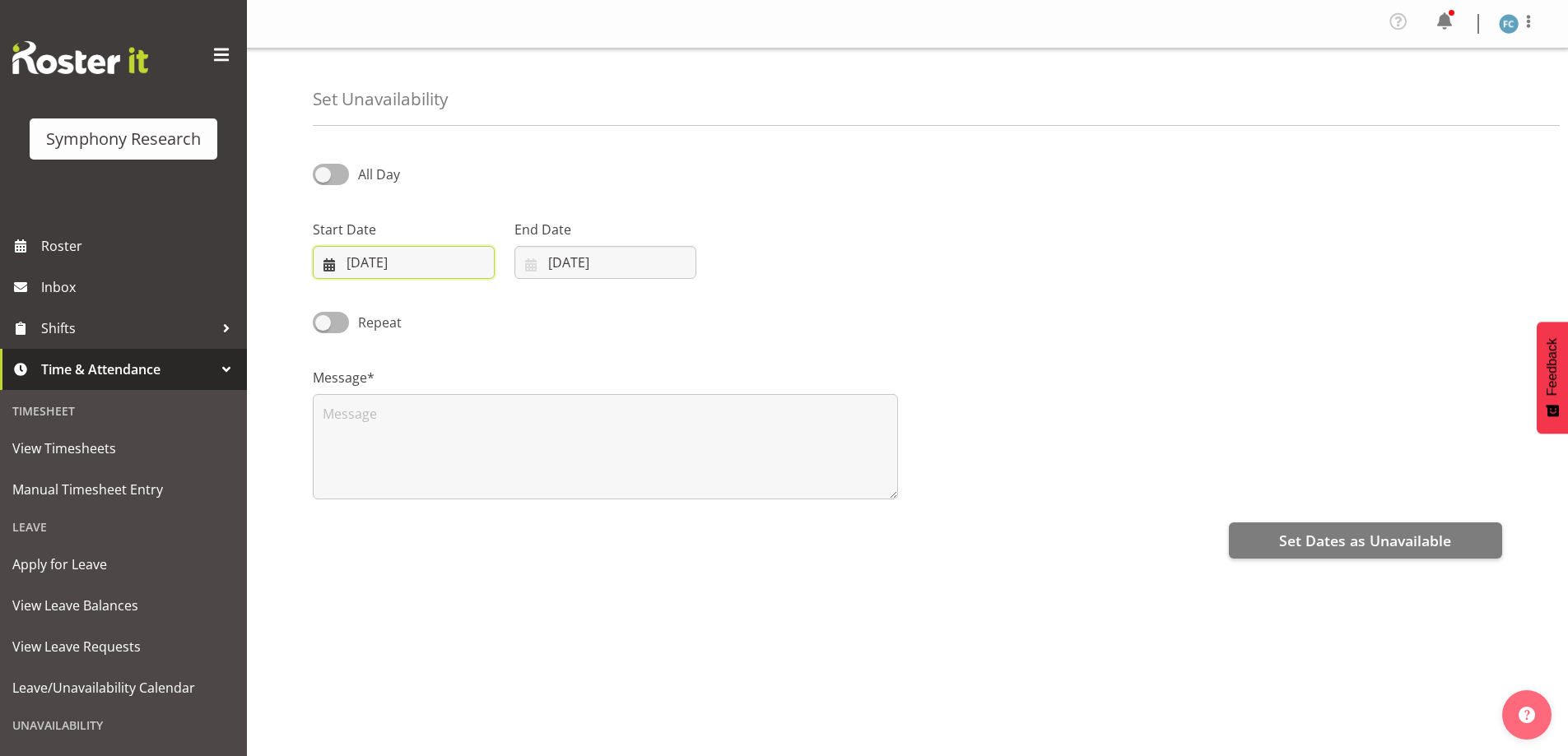
click at [320, 265] on input "10/09/2025" at bounding box center [403, 262] width 182 height 33
click at [507, 485] on span "26" at bounding box center [511, 489] width 14 height 15
type input "26/09/2025"
click at [526, 268] on input "10/09/2025" at bounding box center [605, 262] width 182 height 33
click at [714, 490] on span "26" at bounding box center [713, 489] width 14 height 15
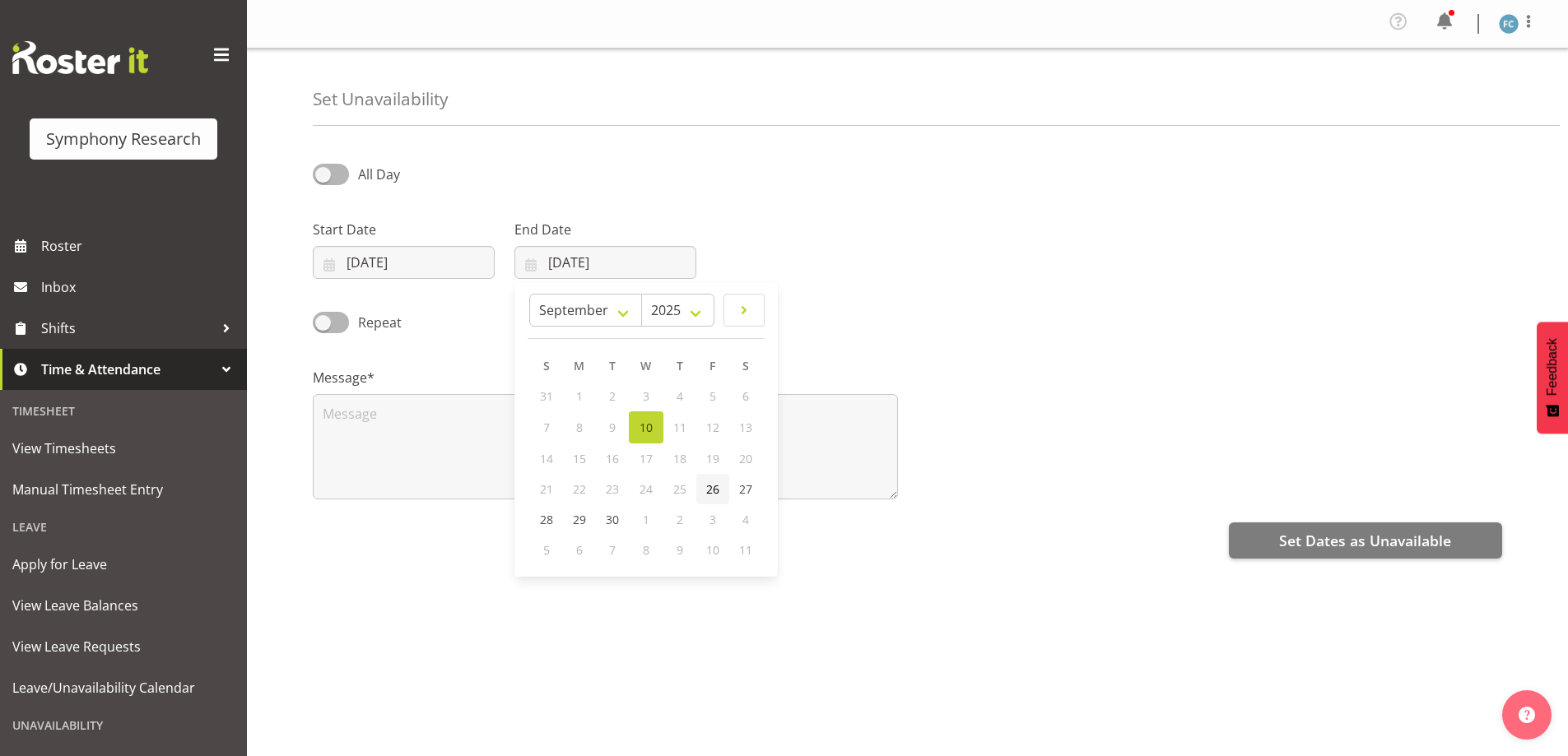
type input "26/09/2025"
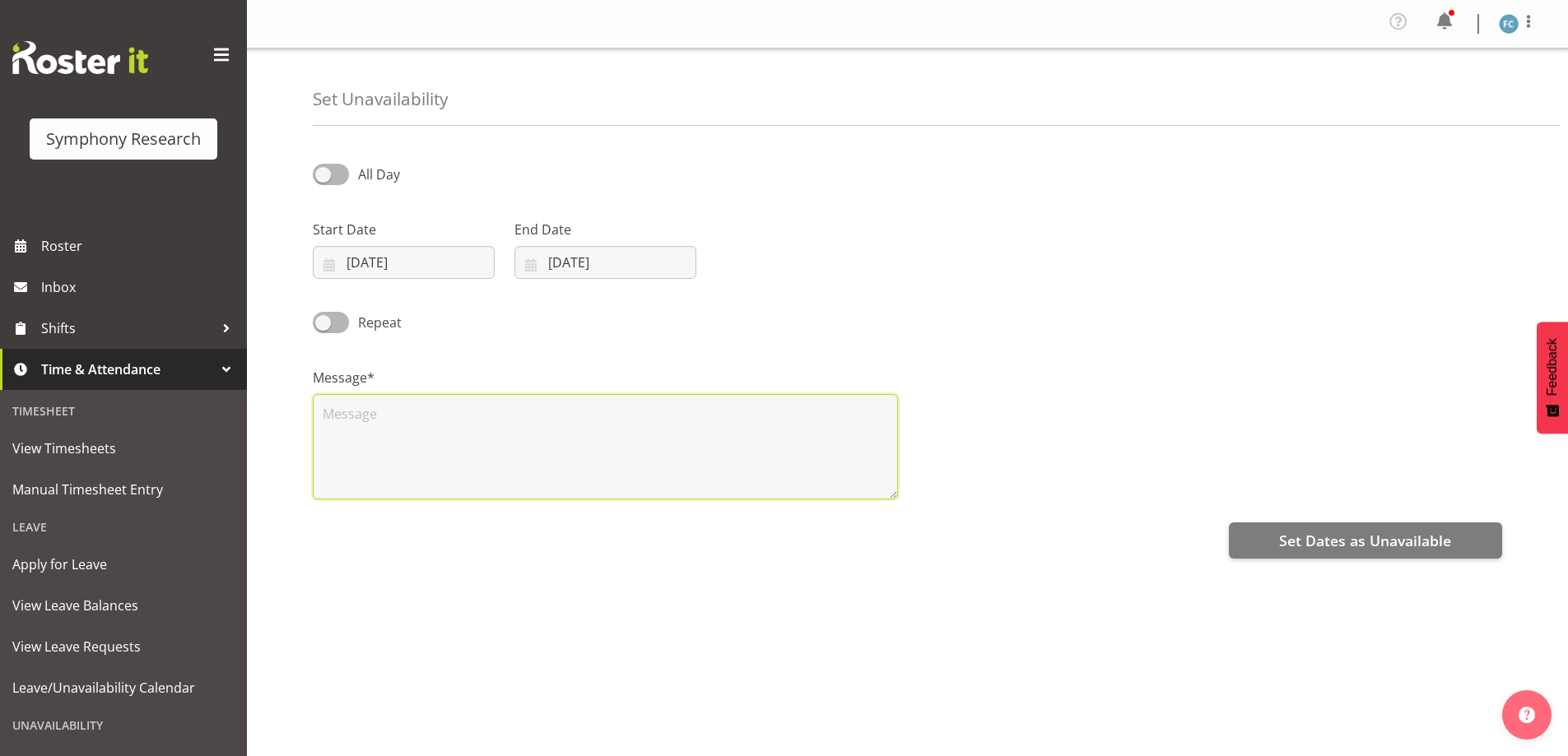
click at [484, 427] on textarea at bounding box center [605, 446] width 585 height 105
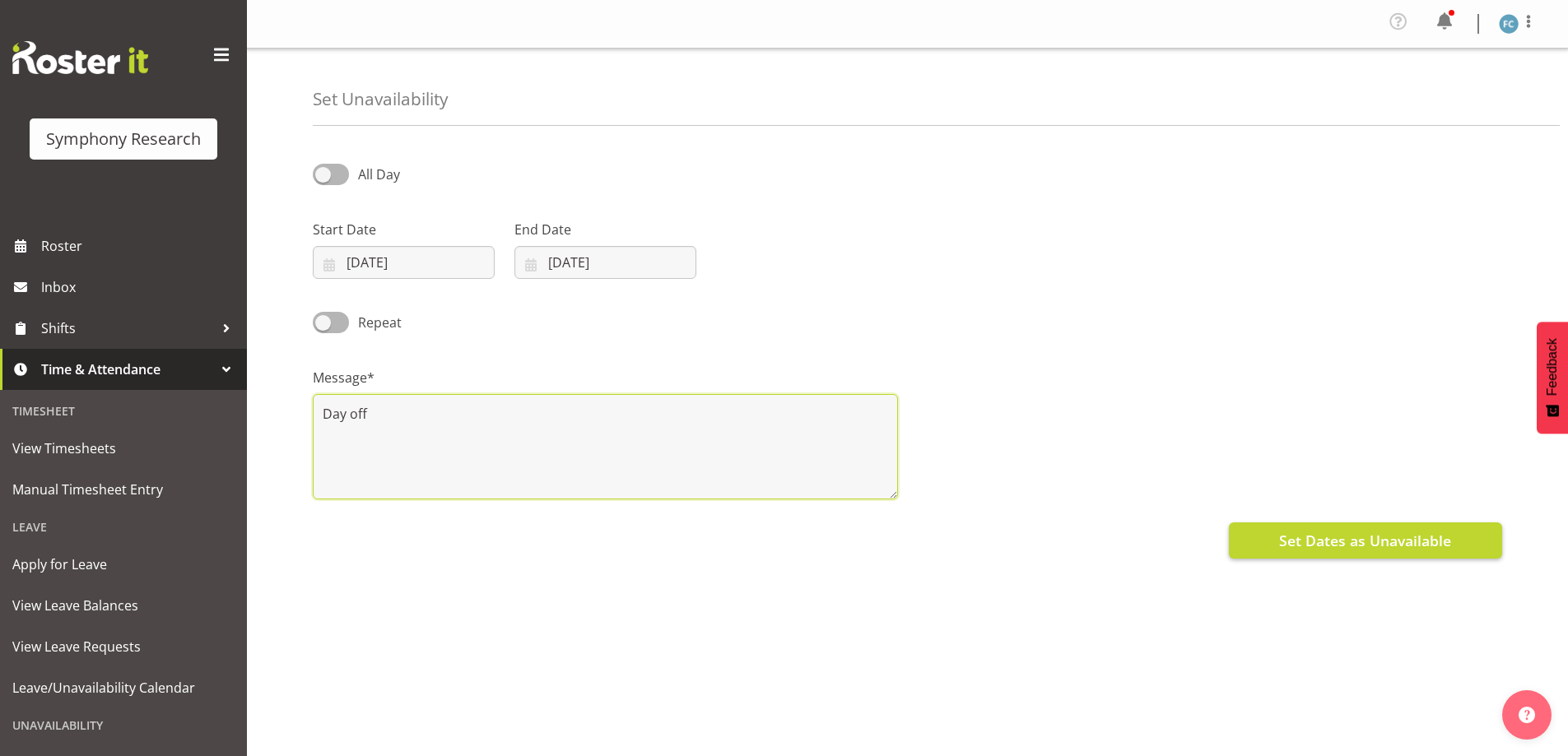
type textarea "Day off"
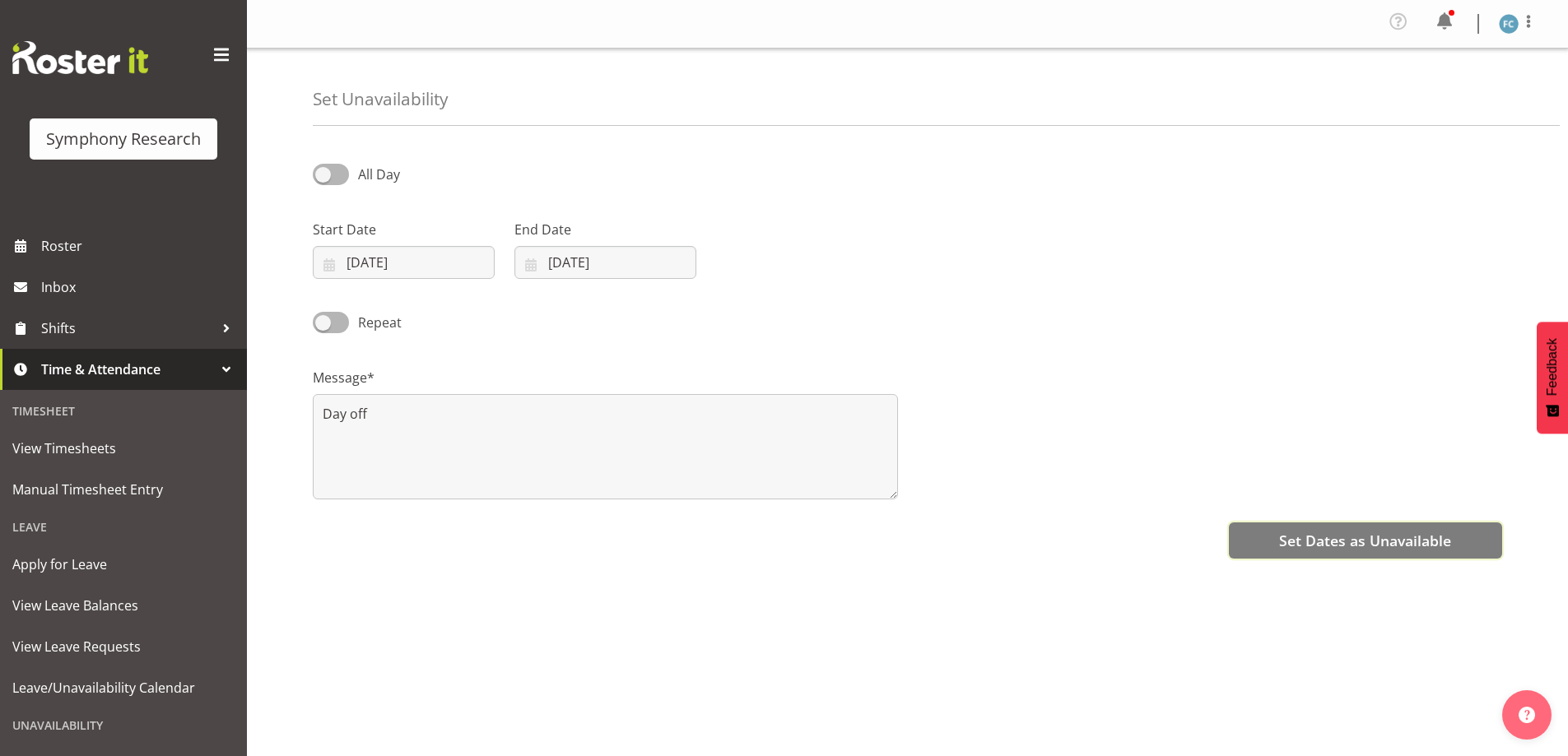
drag, startPoint x: 1387, startPoint y: 544, endPoint x: 1240, endPoint y: 488, distance: 157.3
click at [1387, 543] on span "Set Dates as Unavailable" at bounding box center [1365, 540] width 172 height 21
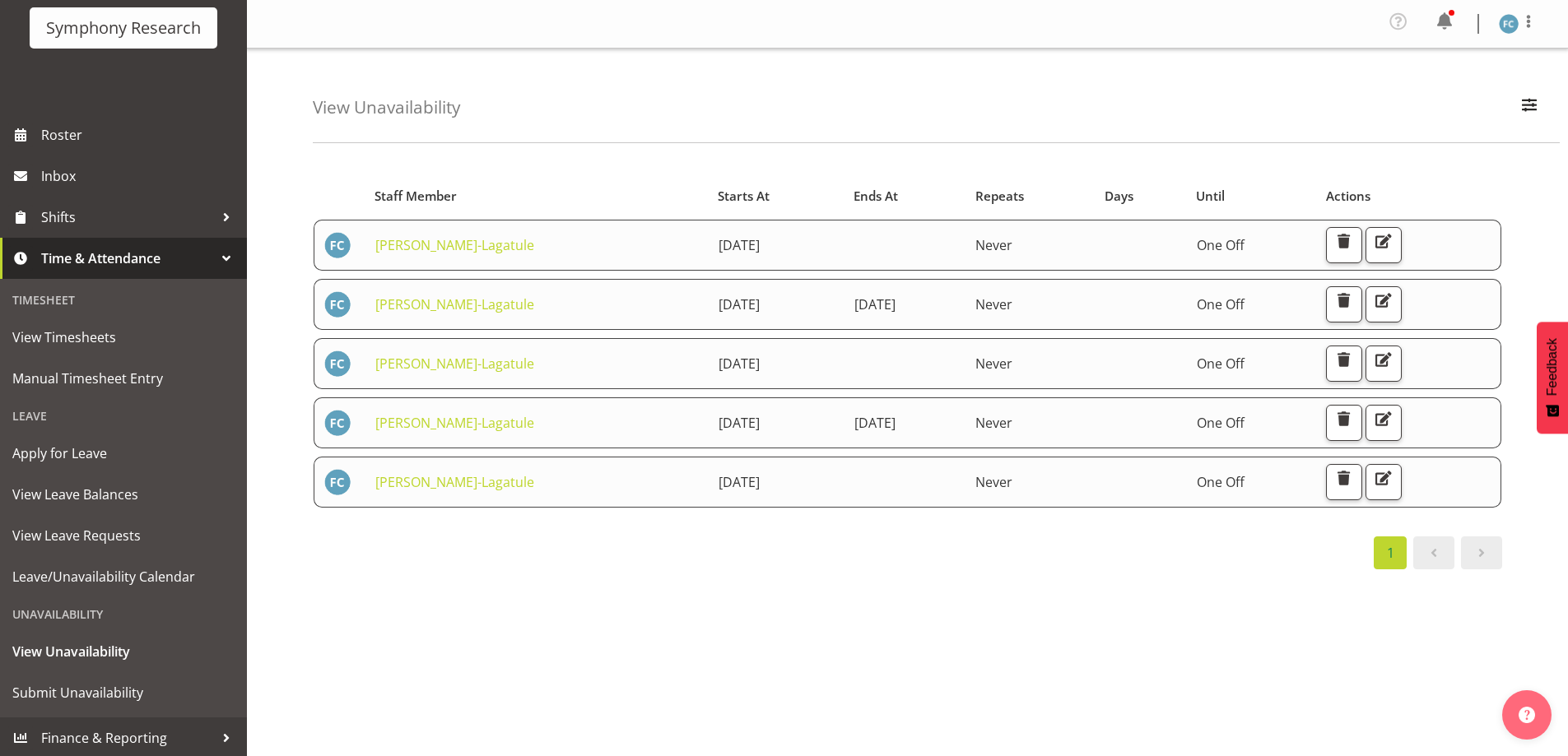
scroll to position [114, 0]
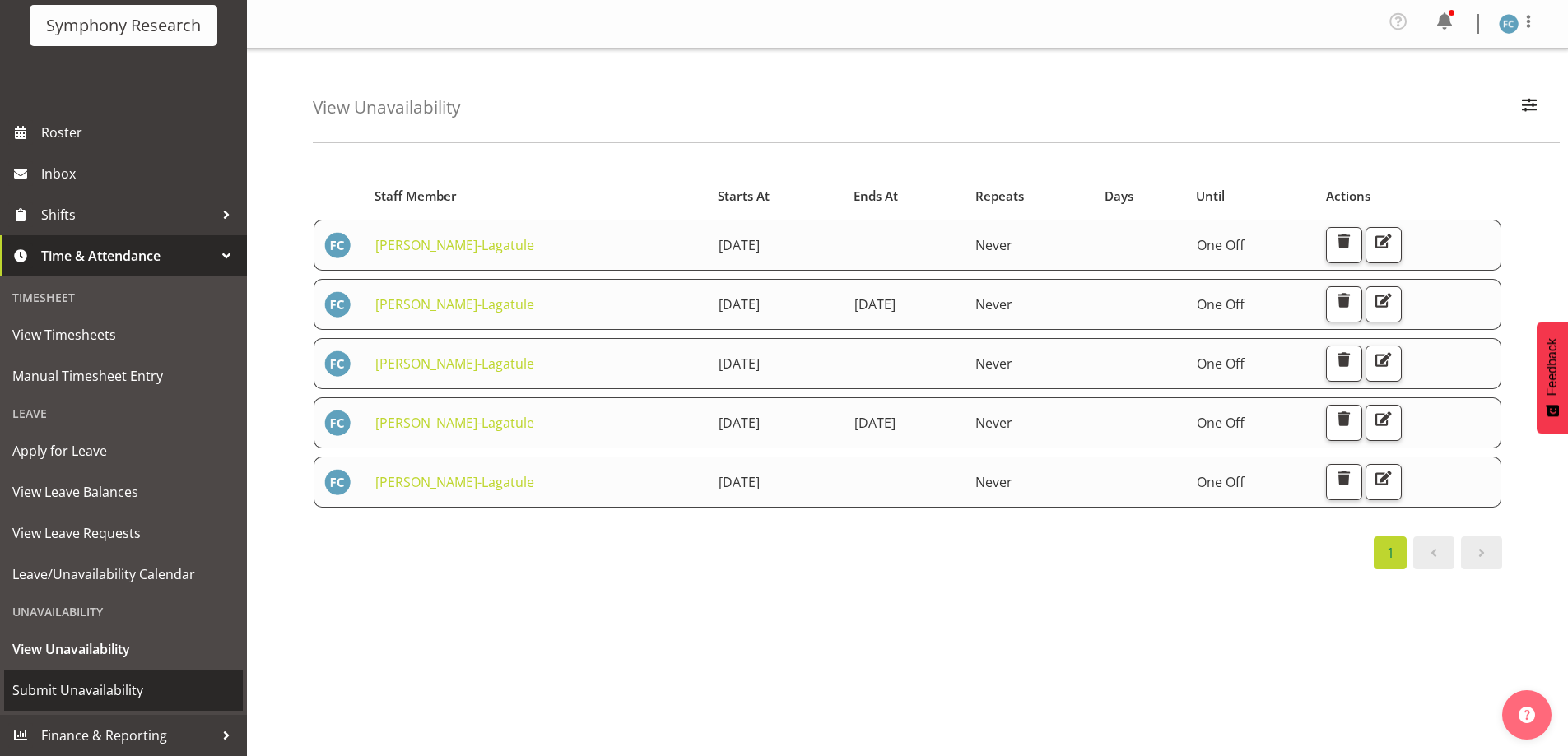
click at [131, 695] on span "Submit Unavailability" at bounding box center [124, 690] width 222 height 25
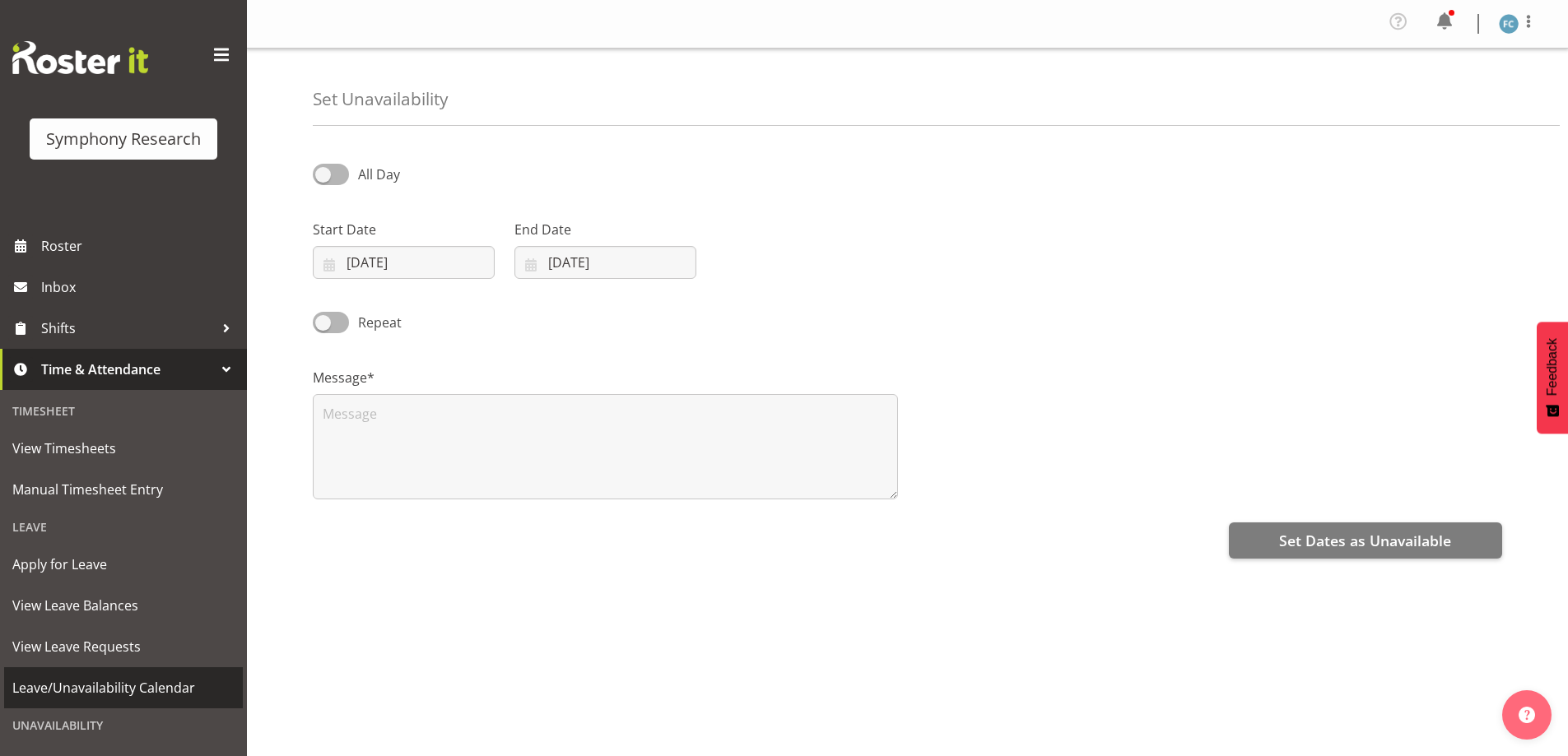
select select "8"
select select "2025"
click at [335, 262] on input "10/09/2025" at bounding box center [403, 262] width 182 height 33
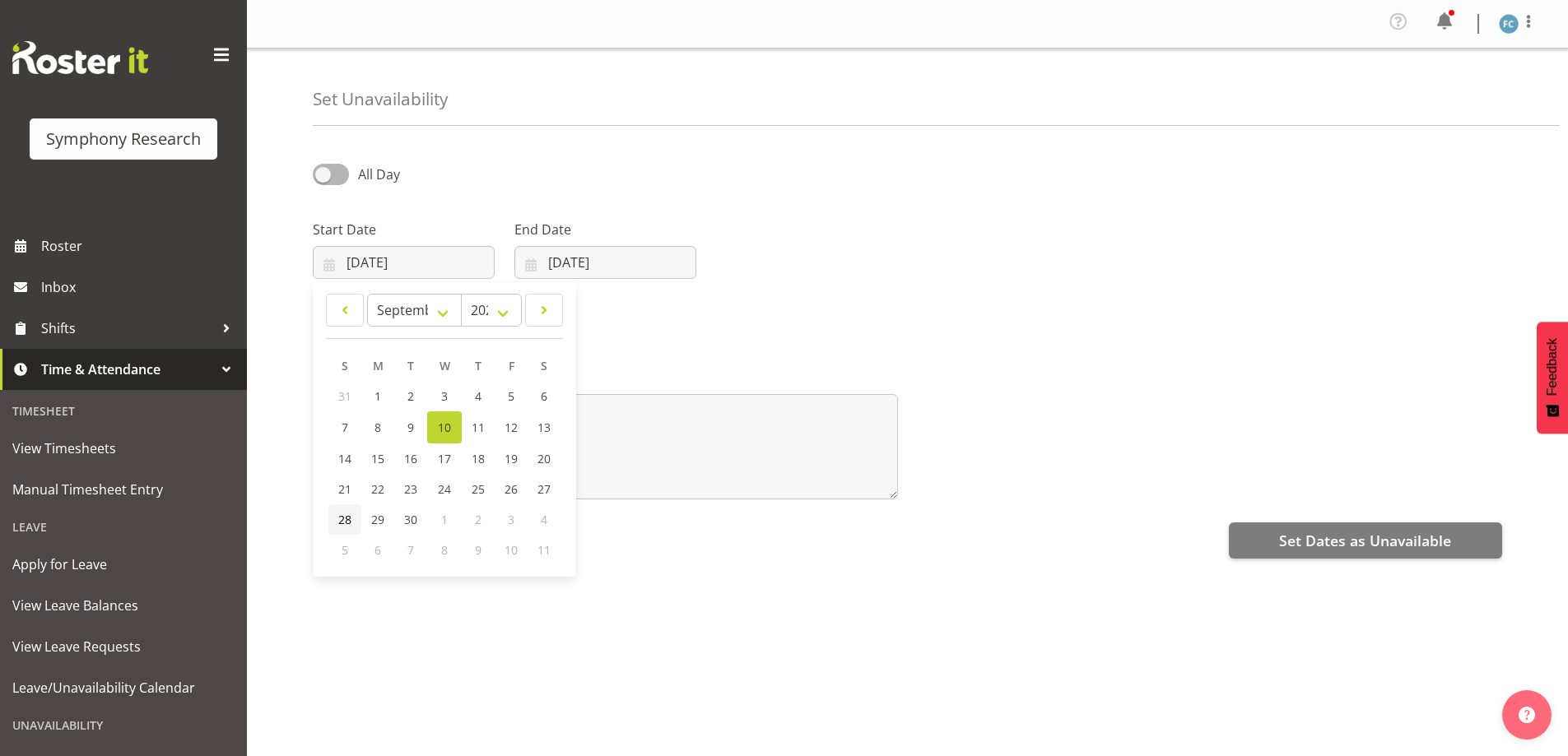
click at [342, 518] on span "28" at bounding box center [345, 520] width 14 height 15
type input "28/09/2025"
click at [532, 269] on input "10/09/2025" at bounding box center [605, 262] width 182 height 33
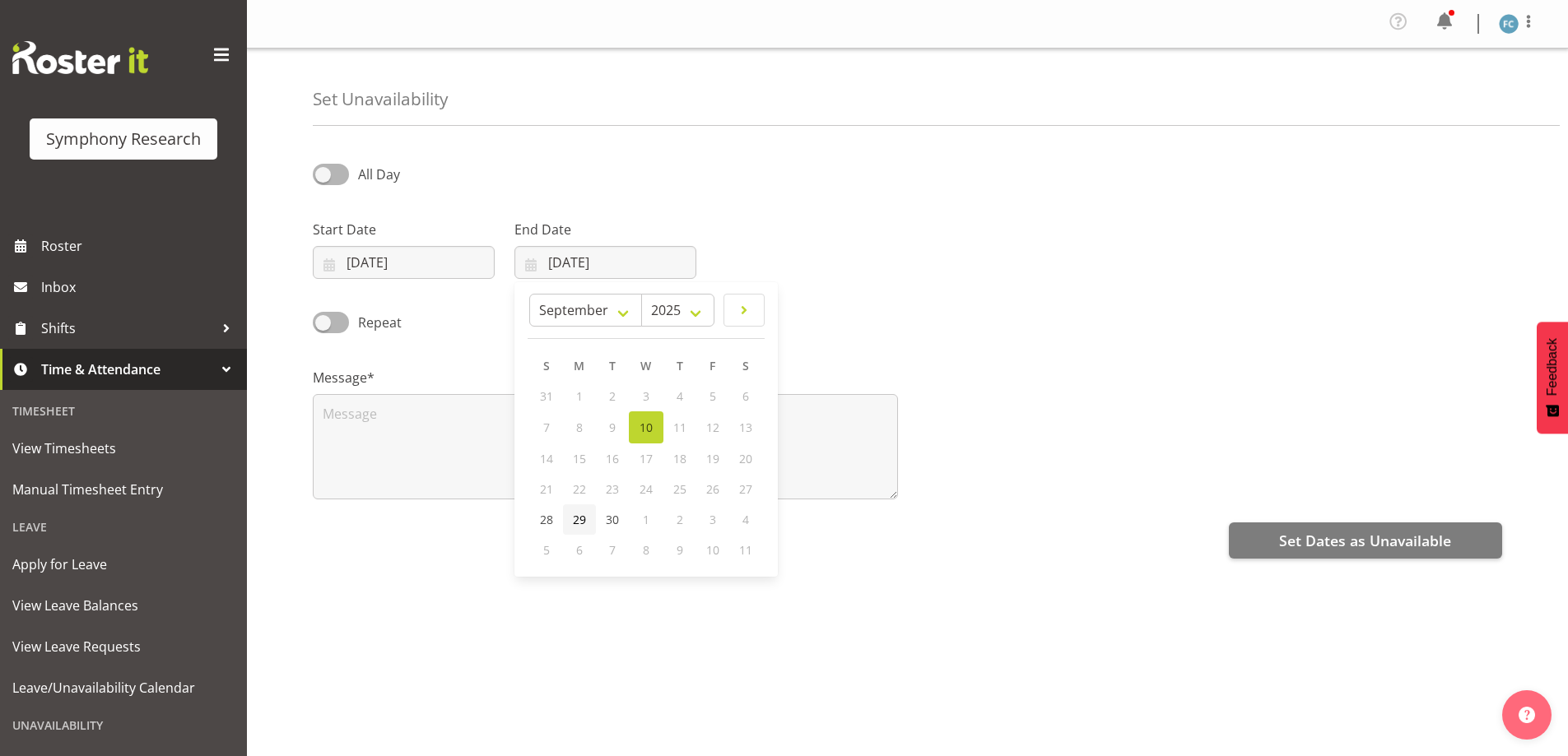
click at [578, 518] on span "29" at bounding box center [580, 520] width 14 height 15
type input "29/09/2025"
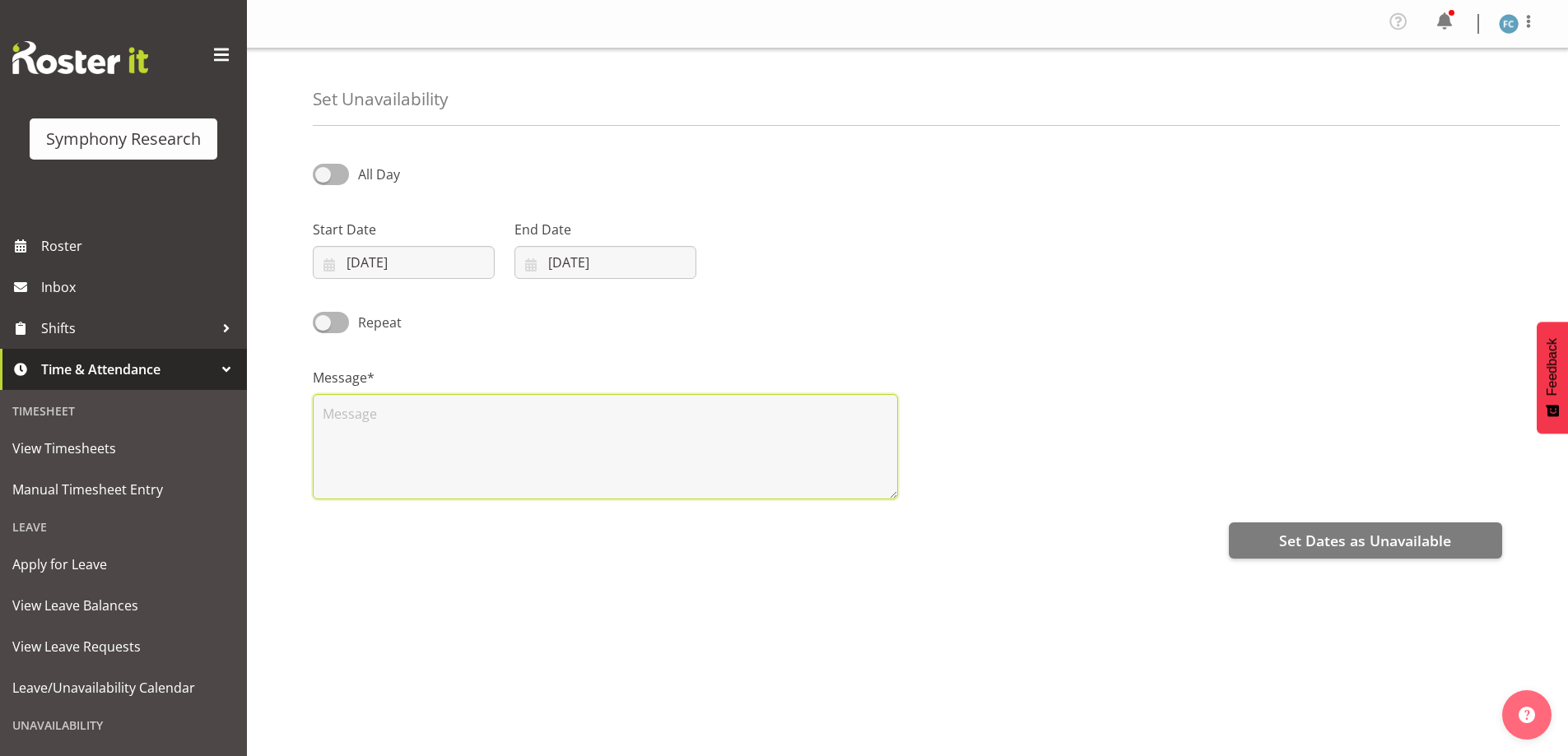
click at [398, 406] on textarea at bounding box center [605, 446] width 585 height 105
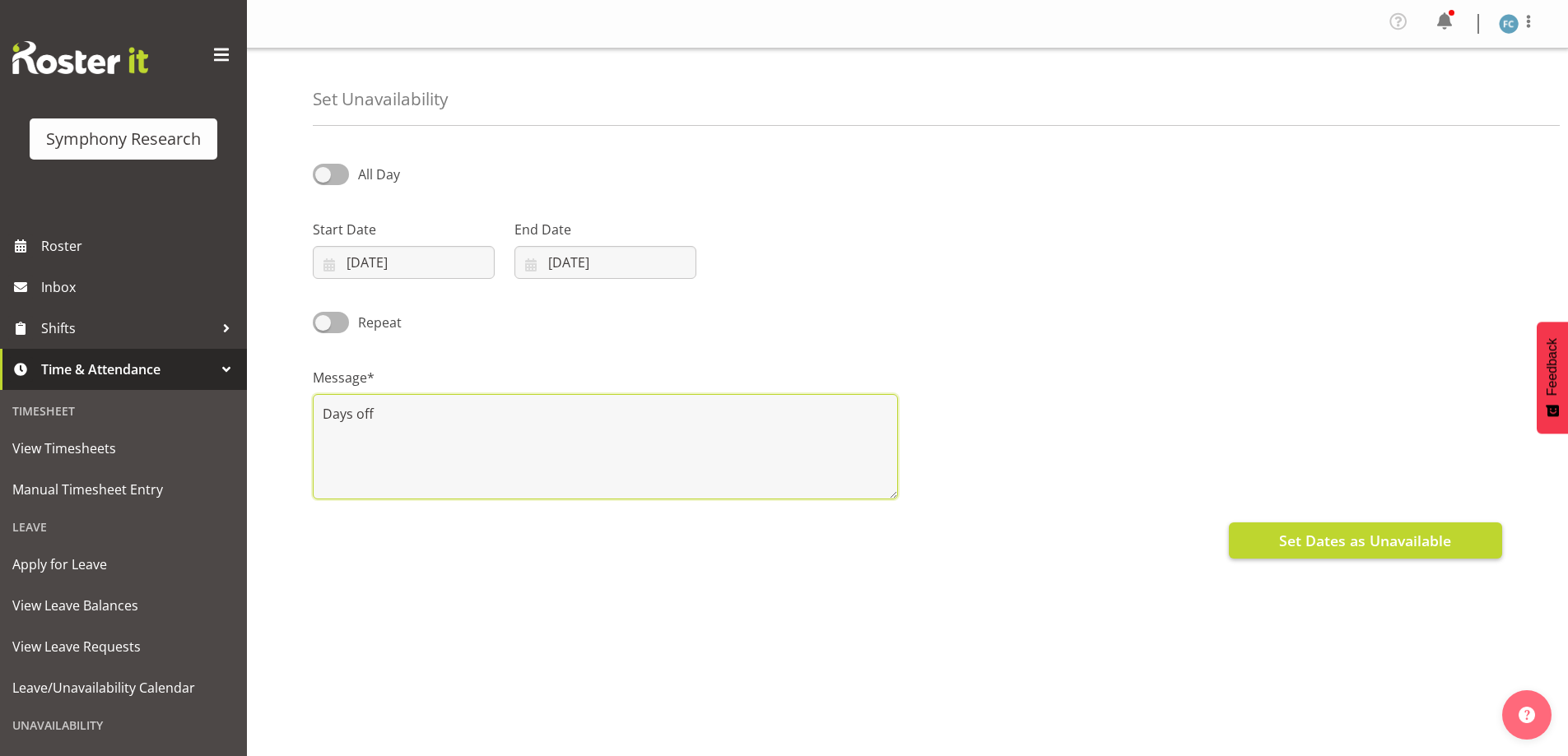
type textarea "Days off"
click at [1380, 544] on span "Set Dates as Unavailable" at bounding box center [1365, 540] width 172 height 21
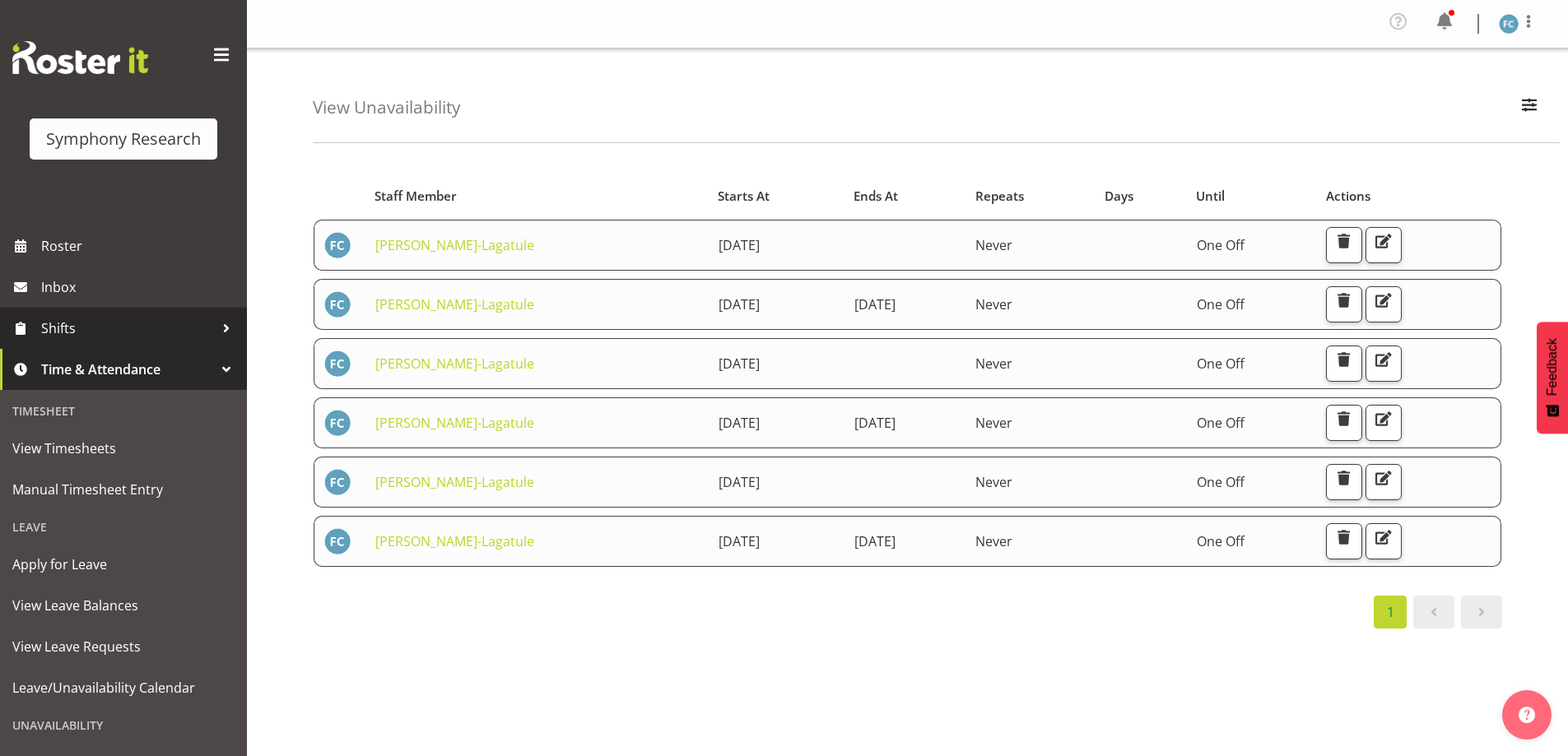
click at [172, 326] on span "Shifts" at bounding box center [127, 329] width 173 height 25
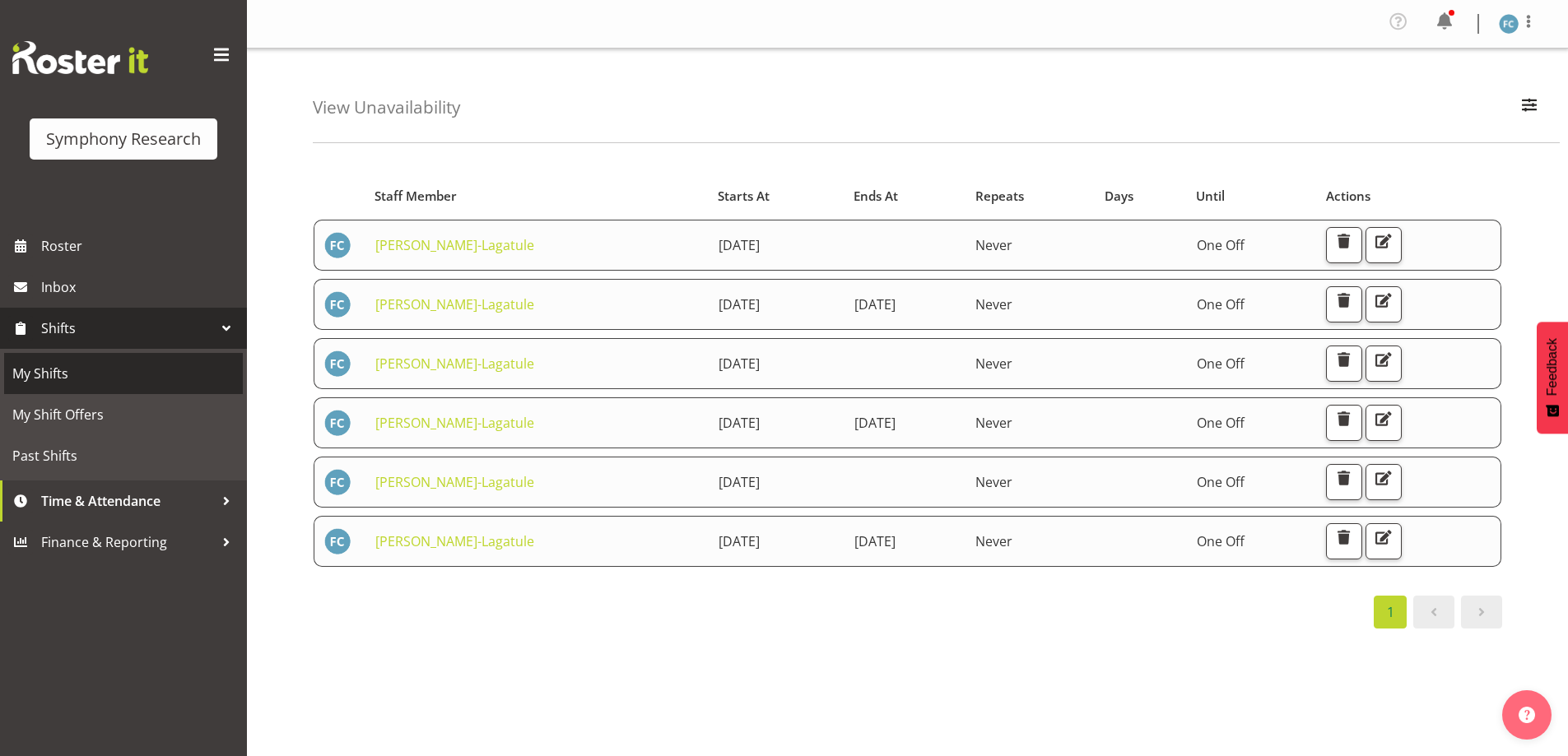
click at [150, 384] on span "My Shifts" at bounding box center [124, 373] width 222 height 25
